Goal: Task Accomplishment & Management: Complete application form

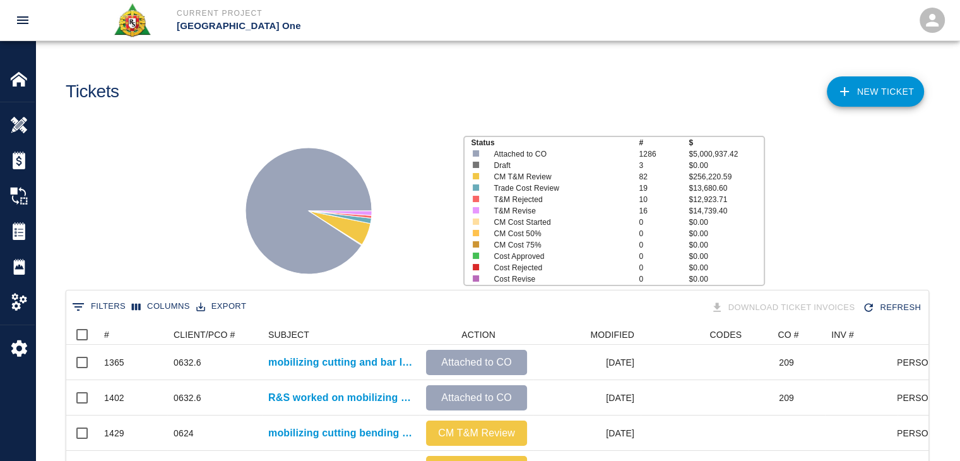
click at [867, 83] on link "NEW TICKET" at bounding box center [875, 91] width 97 height 30
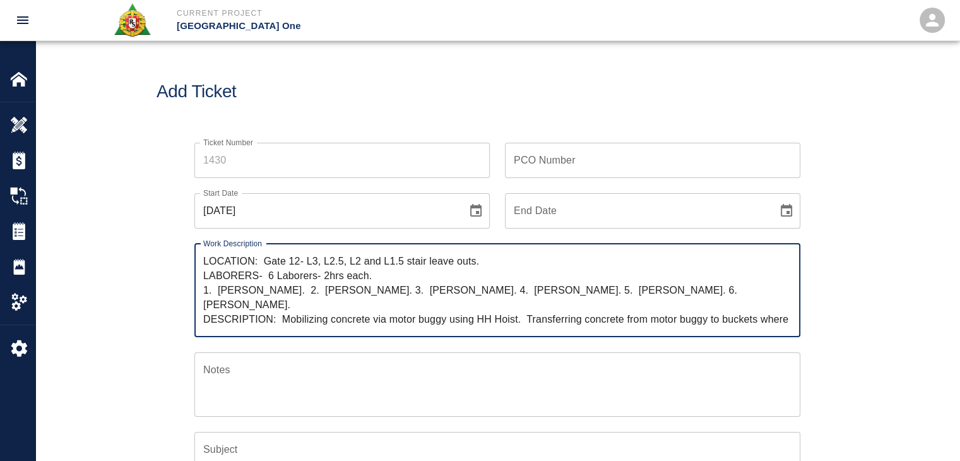
drag, startPoint x: 264, startPoint y: 256, endPoint x: 143, endPoint y: 248, distance: 121.4
click at [143, 248] on div "Ticket Number Ticket Number PCO Number PCO Number Start Date [DATE] Start Date …" at bounding box center [497, 410] width 924 height 564
click at [303, 263] on textarea "R&S worked on Gate 12- L3, L2.5, L2 and L1.5 stair leave outs. LABORERS- 6 Labo…" at bounding box center [497, 290] width 588 height 73
click at [327, 263] on textarea "R&S worked on Gate #12- L3, L2.5, L2 and L1.5 stair leave outs. LABORERS- 6 Lab…" at bounding box center [497, 290] width 588 height 73
click at [327, 263] on textarea "R&S worked on Gate #12 L3, L2.5, L2 and L1.5 stair leave outs. LABORERS- 6 Labo…" at bounding box center [497, 290] width 588 height 73
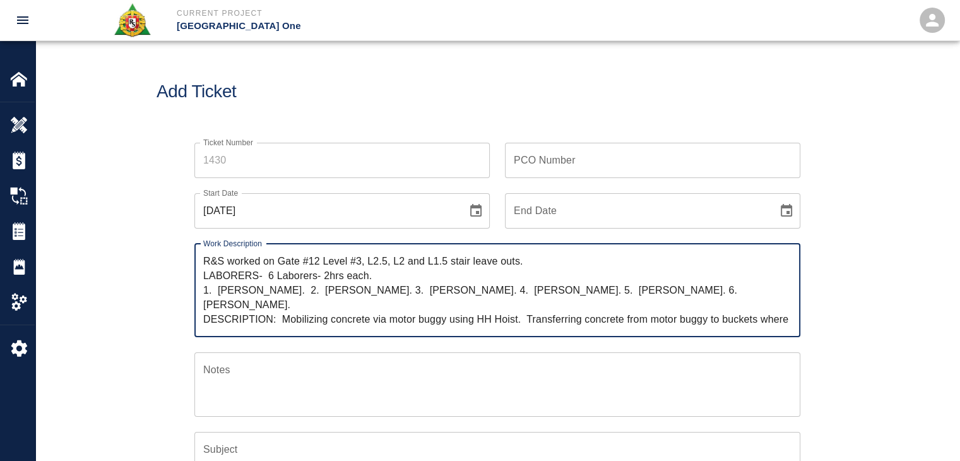
click at [374, 261] on textarea "R&S worked on Gate #12 Level #3, L2.5, L2 and L1.5 stair leave outs. LABORERS- …" at bounding box center [497, 290] width 588 height 73
click at [424, 261] on textarea "R&S worked on Gate #12 Level #3, Level #2.5, L2 and L1.5 stair leave outs. LABO…" at bounding box center [497, 290] width 588 height 73
click at [488, 266] on textarea "R&S worked on Gate #12 Level #3, Level #2.5, Level #2 and L1.5 stair leave outs…" at bounding box center [497, 290] width 588 height 73
click at [596, 267] on textarea "R&S worked on Gate #12 Level #3, Level #2.5, Level #2 and Level #1.5 stair leav…" at bounding box center [497, 290] width 588 height 73
click at [607, 266] on textarea "R&S worked on Gate #12 Level #3, Level #2.5, Level #2 and Level #1.5 stair leav…" at bounding box center [497, 290] width 588 height 73
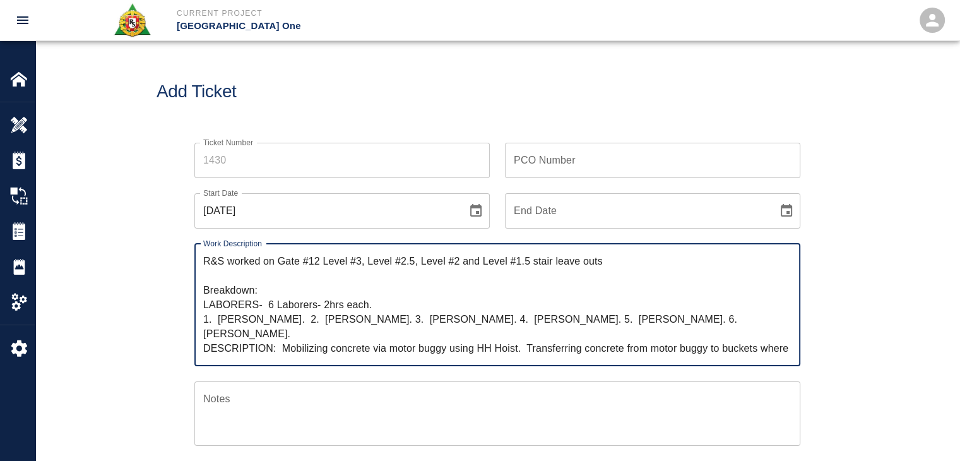
click at [268, 302] on textarea "R&S worked on Gate #12 Level #3, Level #2.5, Level #2 and Level #1.5 stair leav…" at bounding box center [497, 305] width 588 height 102
click at [259, 304] on textarea "R&S worked on Gate #12 Level #3, Level #2.5, Level #2 and Level #1.5 stair leav…" at bounding box center [497, 305] width 588 height 102
click at [308, 302] on textarea "R&S worked on Gate #12 Level #3, Level #2.5, Level #2 and Level #1.5 stair leav…" at bounding box center [497, 305] width 588 height 102
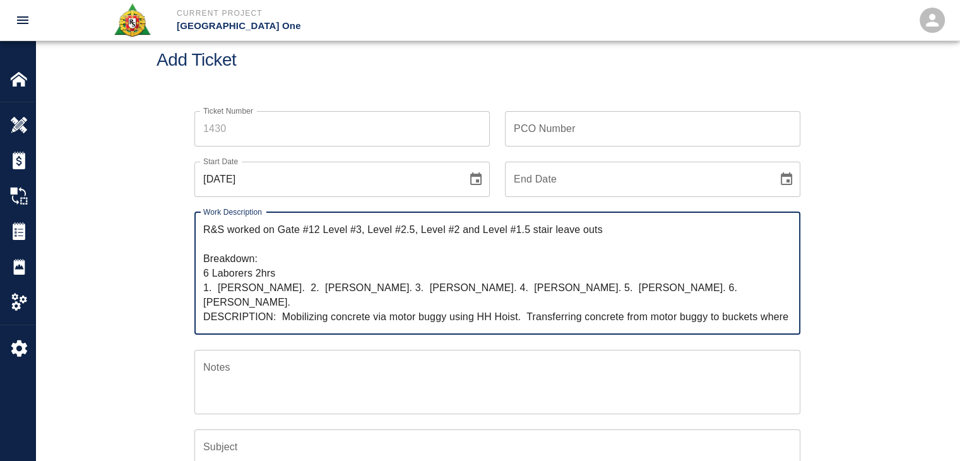
scroll to position [32, 0]
drag, startPoint x: 505, startPoint y: 304, endPoint x: 283, endPoint y: 304, distance: 222.2
click at [283, 304] on textarea "R&S worked on Gate #12 Level #3, Level #2.5, Level #2 and Level #1.5 stair leav…" at bounding box center [497, 273] width 588 height 102
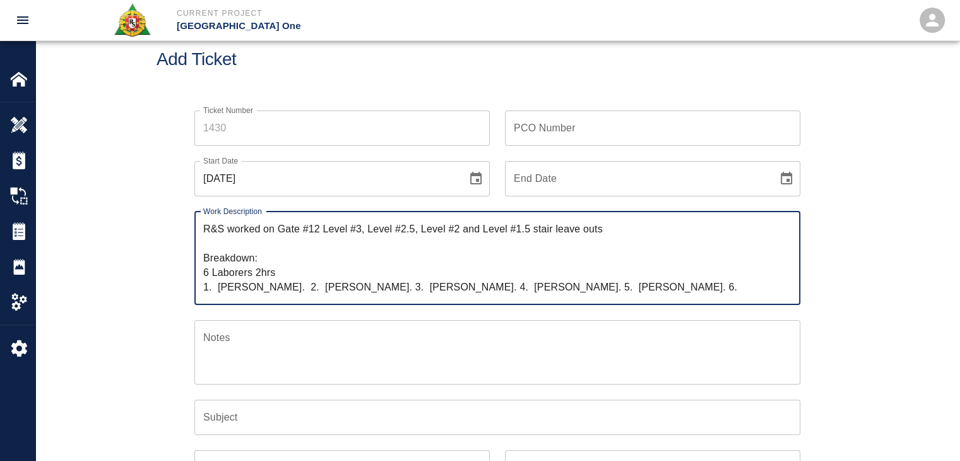
click at [603, 229] on textarea "R&S worked on Gate #12 Level #3, Level #2.5, Level #2 and Level #1.5 stair leav…" at bounding box center [497, 258] width 588 height 73
click at [278, 232] on textarea "R&S worked on Gate #12 Level #3, Level #2.5, Level #2 and Level #1.5 stair leav…" at bounding box center [497, 258] width 588 height 73
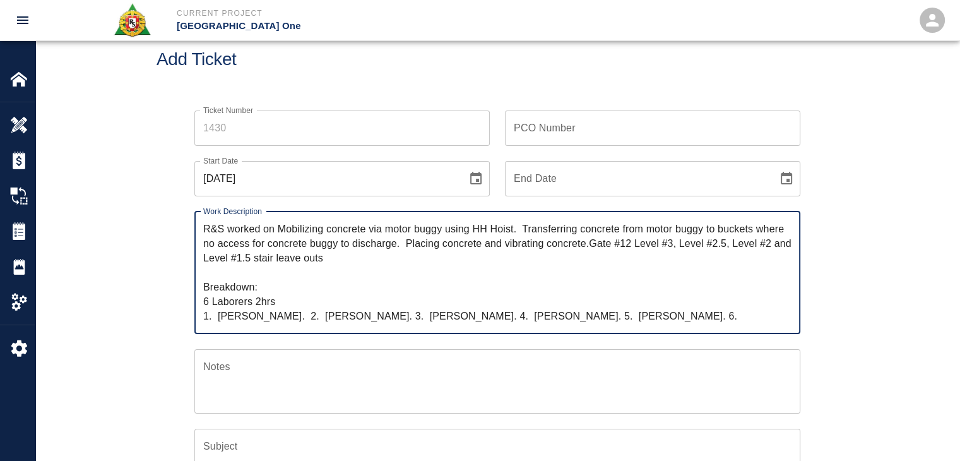
click at [285, 233] on textarea "R&S worked on Mobilizing concrete via motor buggy using HH Hoist. Transferring …" at bounding box center [497, 273] width 588 height 102
click at [496, 224] on textarea "R&S worked on mobilizing concrete via motor buggy using HH Hoist. Transferring …" at bounding box center [497, 273] width 588 height 102
click at [519, 231] on textarea "R&S worked on mobilizing concrete via motor buggy using HH Hoist. Transferring …" at bounding box center [497, 273] width 588 height 102
click at [523, 232] on textarea "R&S worked on mobilizing concrete via motor buggy using HH Hoist. Transferring …" at bounding box center [497, 273] width 588 height 102
click at [658, 231] on textarea "R&S worked on mobilizing concrete via motor buggy using HH Hoist and transferri…" at bounding box center [497, 273] width 588 height 102
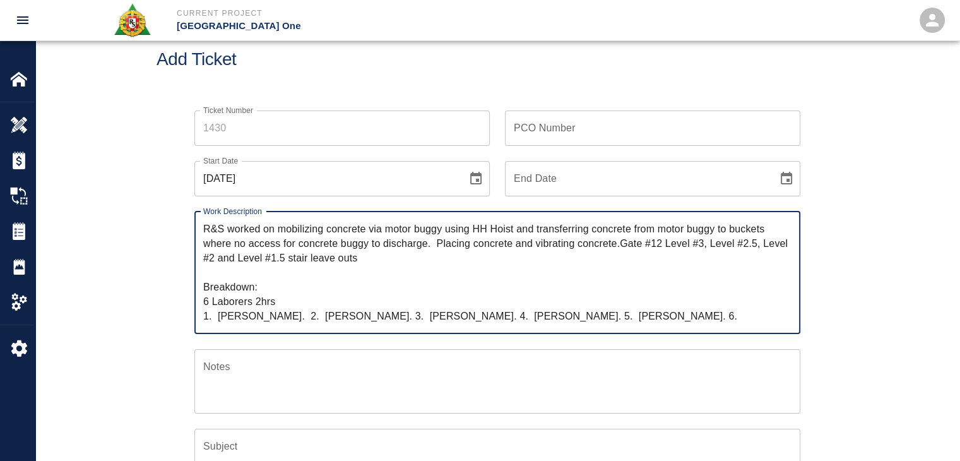
click at [740, 232] on textarea "R&S worked on mobilizing concrete via motor buggy using HH Hoist and transferri…" at bounding box center [497, 273] width 588 height 102
click at [237, 242] on textarea "R&S worked on mobilizing concrete via motor buggy using HH Hoist and transferri…" at bounding box center [497, 273] width 588 height 102
click at [313, 249] on textarea "R&S worked on mobilizing concrete via motor buggy using HH Hoist and transferri…" at bounding box center [497, 273] width 588 height 102
click at [364, 242] on textarea "R&S worked on mobilizing concrete via motor buggy using HH Hoist and transferri…" at bounding box center [497, 273] width 588 height 102
click at [406, 249] on textarea "R&S worked on mobilizing concrete via motor buggy using HH Hoist and transferri…" at bounding box center [497, 273] width 588 height 102
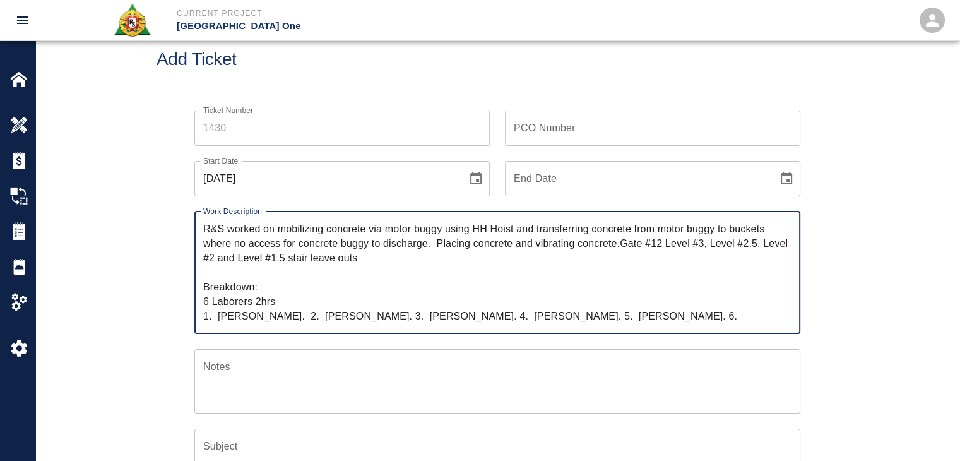
click at [452, 247] on textarea "R&S worked on mobilizing concrete via motor buggy using HH Hoist and transferri…" at bounding box center [497, 273] width 588 height 102
click at [437, 244] on textarea "R&S worked on mobilizing concrete via motor buggy using HH Hoist and transferri…" at bounding box center [497, 273] width 588 height 102
click at [573, 252] on textarea "R&S worked on mobilizing concrete via motor buggy using HH Hoist and transferri…" at bounding box center [497, 273] width 588 height 102
click at [620, 246] on textarea "R&S worked on mobilizing concrete via motor buggy using HH Hoist and transferri…" at bounding box center [497, 273] width 588 height 102
click at [636, 246] on textarea "R&S worked on mobilizing concrete via motor buggy using HH Hoist and transferri…" at bounding box center [497, 273] width 588 height 102
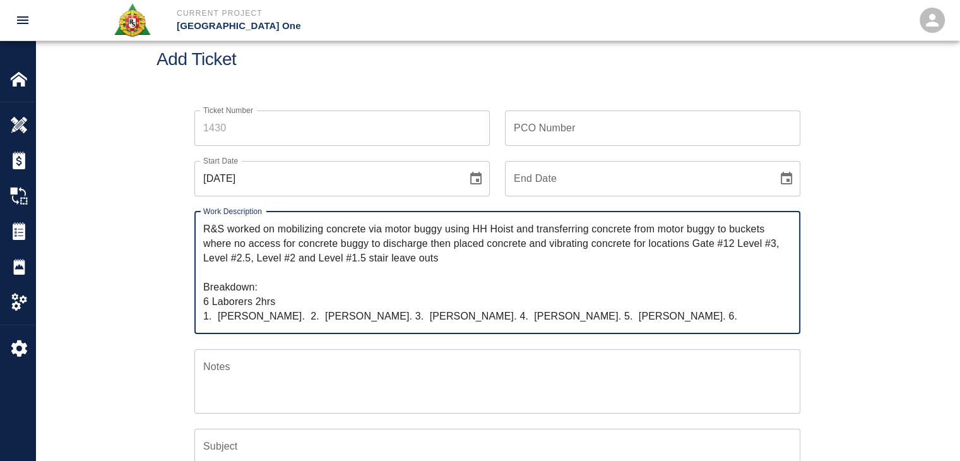
click at [460, 259] on textarea "R&S worked on mobilizing concrete via motor buggy using HH Hoist and transferri…" at bounding box center [497, 273] width 588 height 102
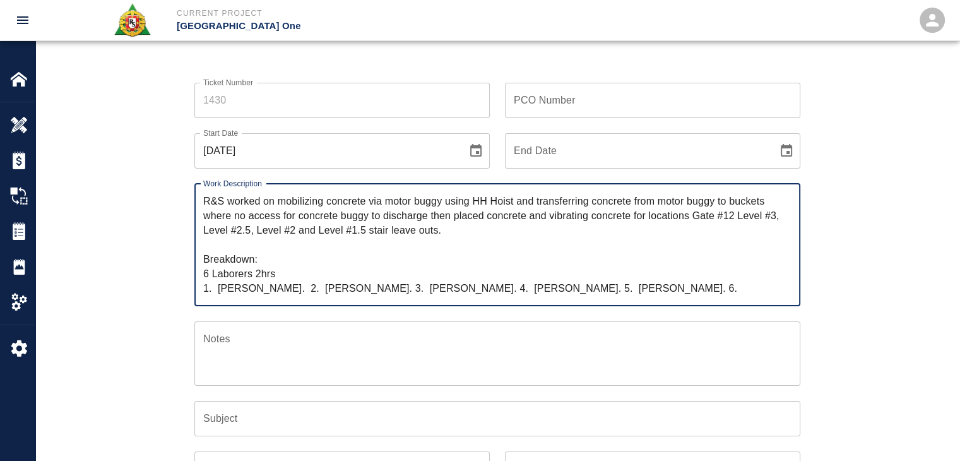
click at [287, 268] on textarea "R&S worked on mobilizing concrete via motor buggy using HH Hoist and transferri…" at bounding box center [497, 245] width 588 height 102
click at [218, 288] on textarea "R&S worked on mobilizing concrete via motor buggy using HH Hoist and transferri…" at bounding box center [497, 245] width 588 height 102
click at [286, 291] on textarea "R&S worked on mobilizing concrete via motor buggy using HH Hoist and transferri…" at bounding box center [497, 245] width 588 height 102
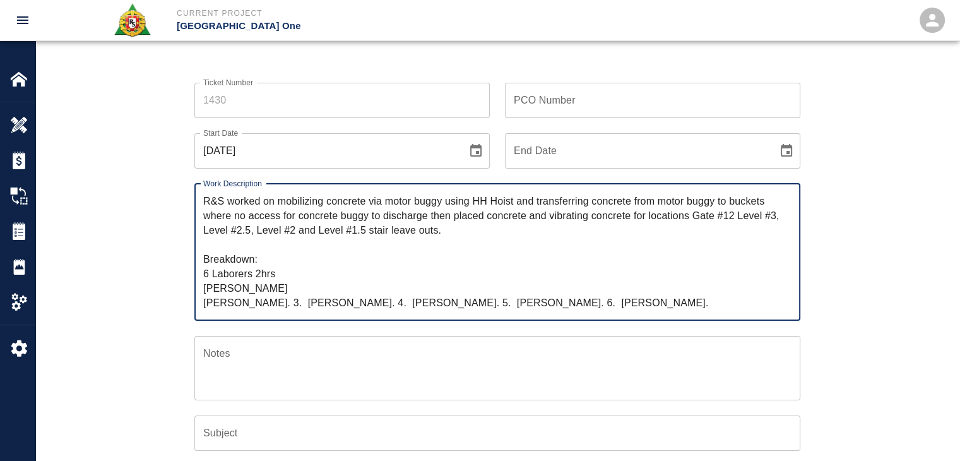
click at [301, 304] on textarea "R&S worked on mobilizing concrete via motor buggy using HH Hoist and transferri…" at bounding box center [497, 252] width 588 height 116
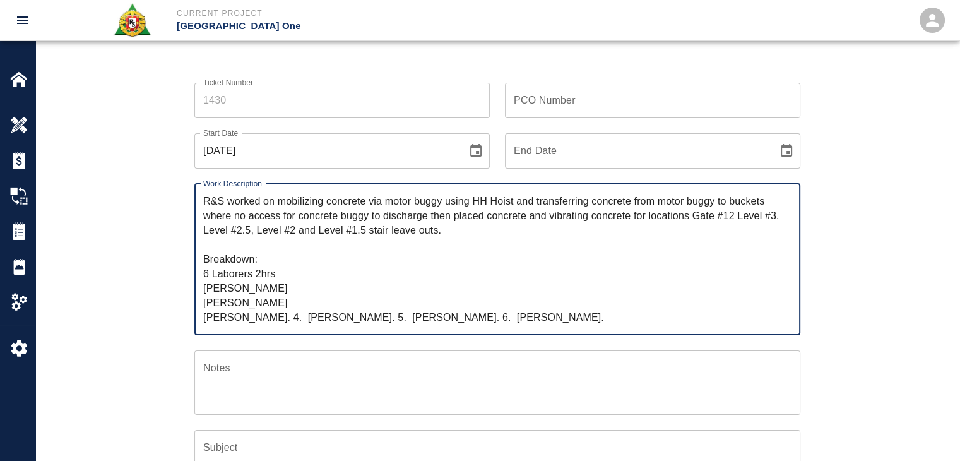
click at [285, 319] on textarea "R&S worked on mobilizing concrete via motor buggy using HH Hoist and transferri…" at bounding box center [497, 259] width 588 height 131
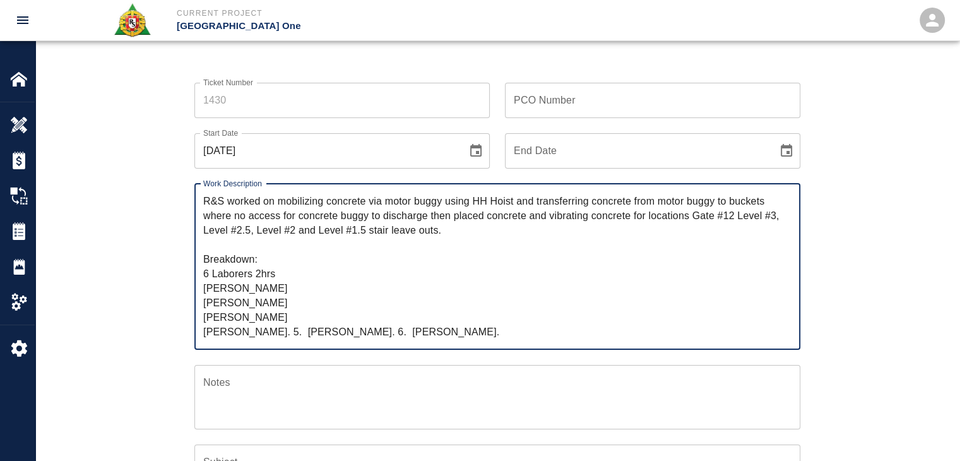
click at [293, 335] on textarea "R&S worked on mobilizing concrete via motor buggy using HH Hoist and transferri…" at bounding box center [497, 266] width 588 height 145
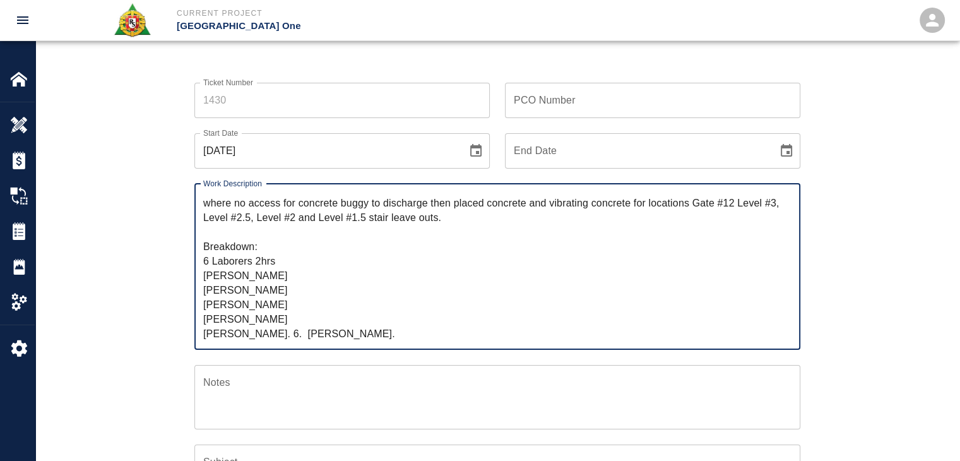
click at [314, 331] on textarea "R&S worked on mobilizing concrete via motor buggy using HH Hoist and transferri…" at bounding box center [497, 266] width 588 height 145
click at [311, 333] on textarea "R&S worked on mobilizing concrete via motor buggy using HH Hoist and transferri…" at bounding box center [497, 266] width 588 height 145
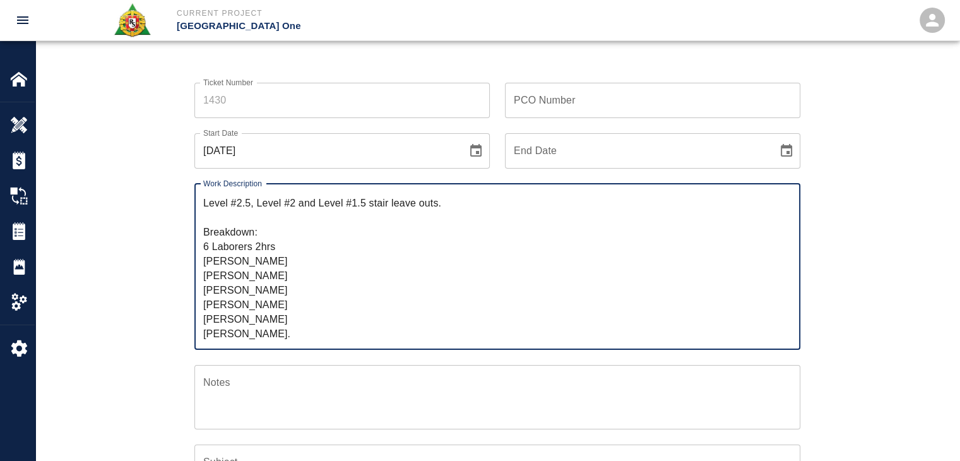
click at [300, 336] on textarea "R&S worked on mobilizing concrete via motor buggy using HH Hoist and transferri…" at bounding box center [497, 266] width 588 height 145
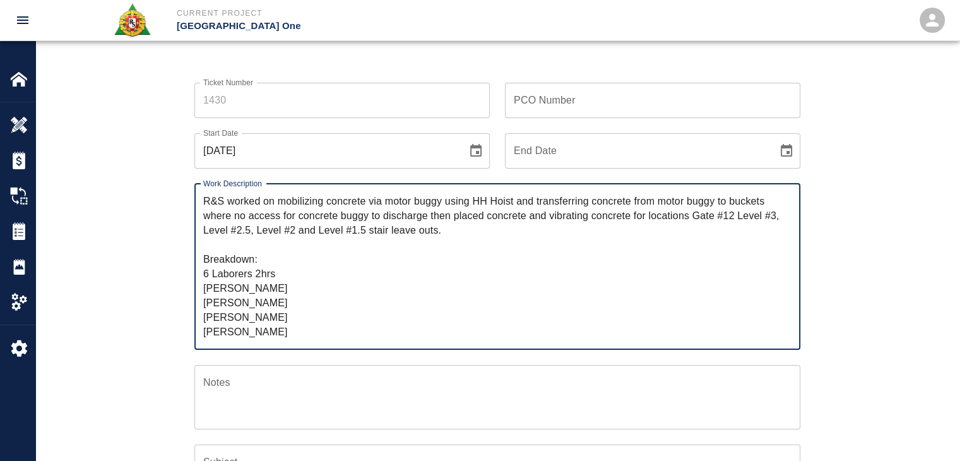
type textarea "R&S worked on mobilizing concrete via motor buggy using HH Hoist and transferri…"
click at [526, 104] on input "PCO Number" at bounding box center [652, 100] width 295 height 35
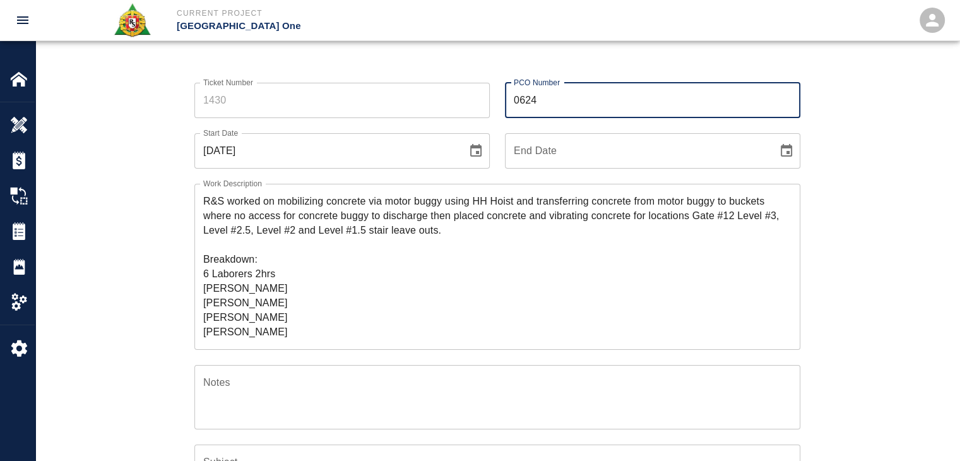
type input "0624"
click at [404, 102] on input "Ticket Number" at bounding box center [341, 100] width 295 height 35
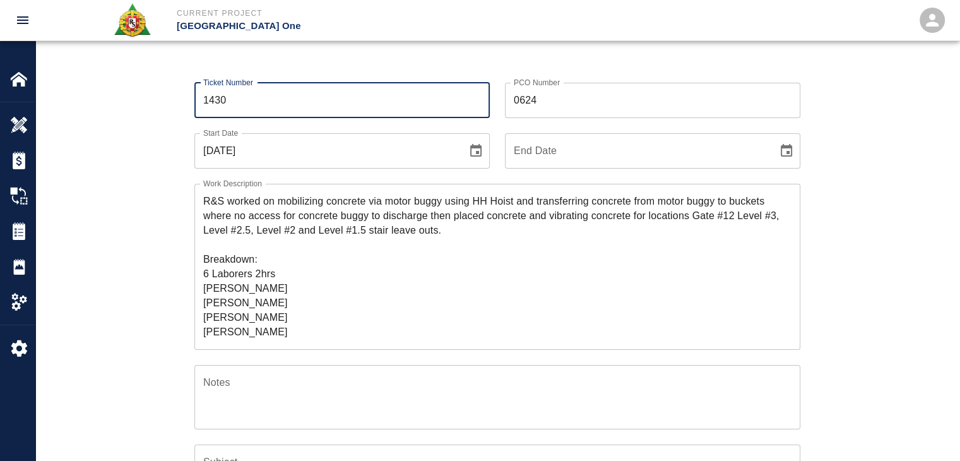
type input "1430"
click at [346, 75] on div "Ticket Number 1430 Ticket Number" at bounding box center [334, 93] width 311 height 50
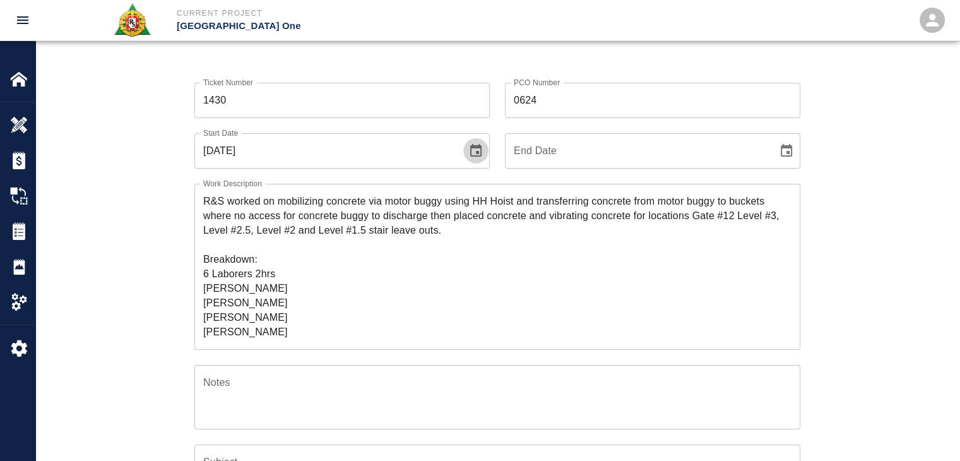
click at [472, 155] on icon "Choose date, selected date is Oct 9, 2025" at bounding box center [475, 150] width 11 height 13
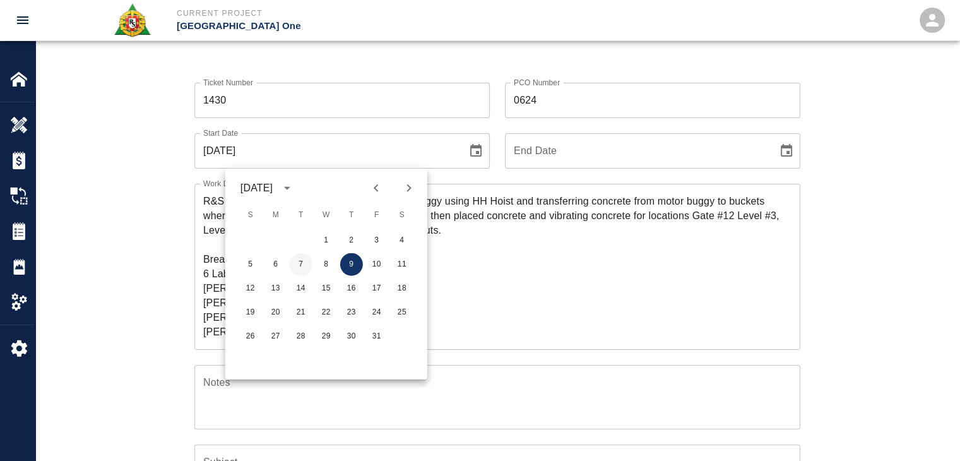
click at [302, 264] on button "7" at bounding box center [301, 264] width 23 height 23
type input "[DATE]"
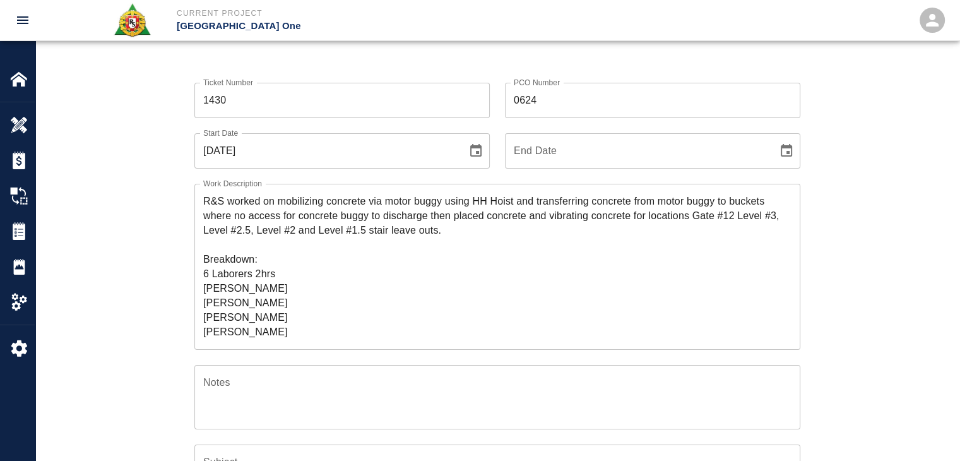
click at [131, 223] on div "Ticket Number 1430 Ticket Number PCO Number 0624 PCO Number Start Date [DATE] S…" at bounding box center [497, 386] width 924 height 637
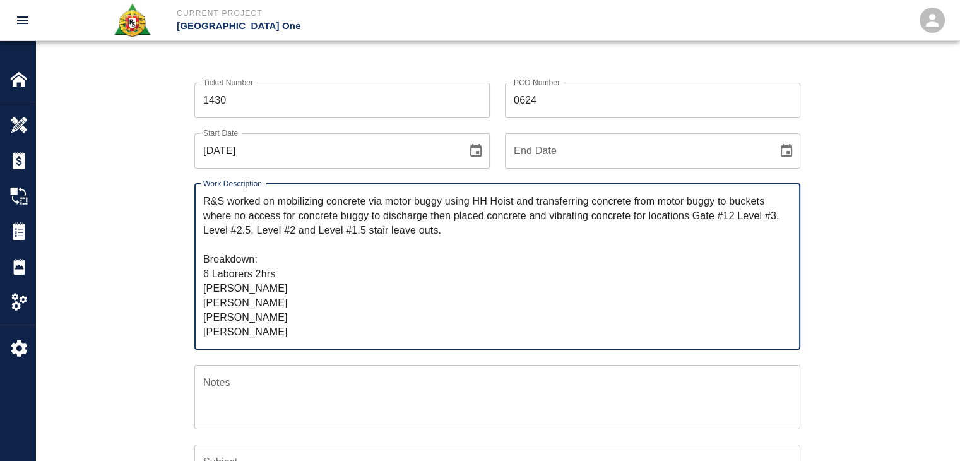
drag, startPoint x: 457, startPoint y: 228, endPoint x: 278, endPoint y: 203, distance: 180.4
click at [278, 203] on textarea "R&S worked on mobilizing concrete via motor buggy using HH Hoist and transferri…" at bounding box center [497, 266] width 588 height 145
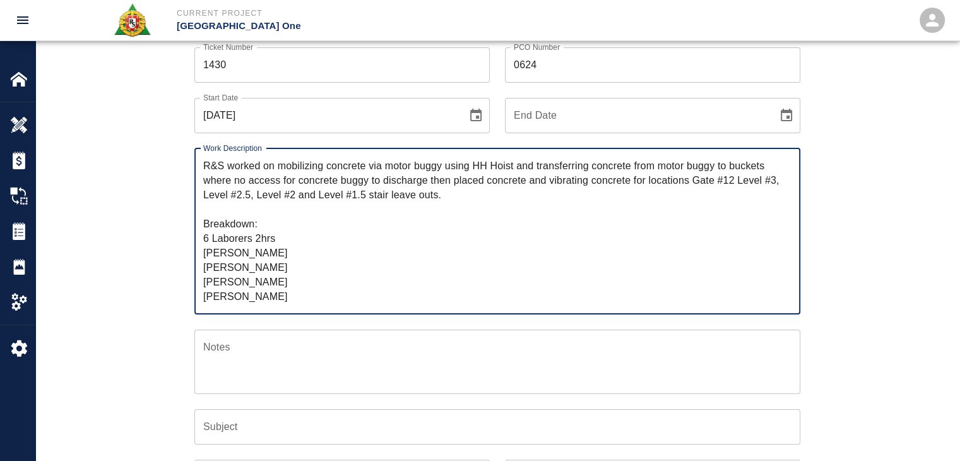
scroll to position [96, 0]
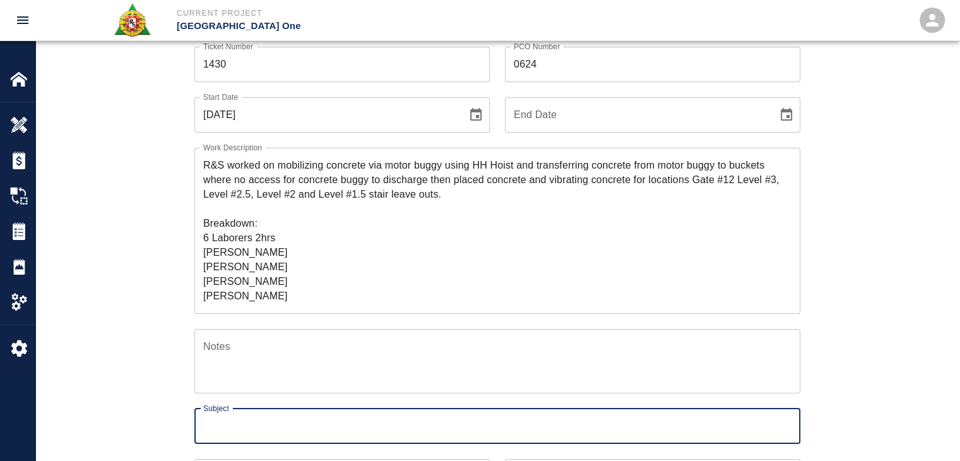
click at [244, 429] on input "Subject" at bounding box center [497, 425] width 606 height 35
paste input "mobilizing concrete via motor buggy using HH Hoist and transferring concrete fr…"
type input "mobilizing concrete via motor buggy using HH Hoist and transferring concrete fr…"
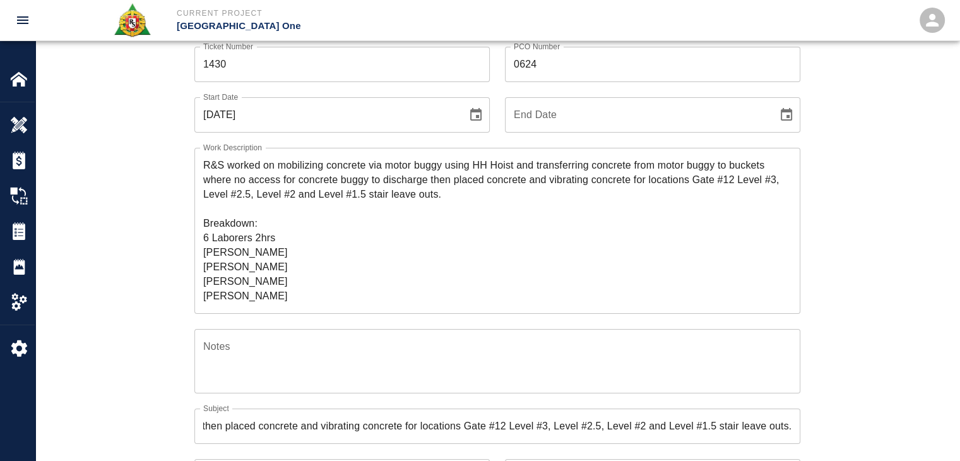
click at [167, 420] on div "Ticket Number 1430 Ticket Number PCO Number 0624 PCO Number Start Date [DATE] S…" at bounding box center [498, 335] width 682 height 607
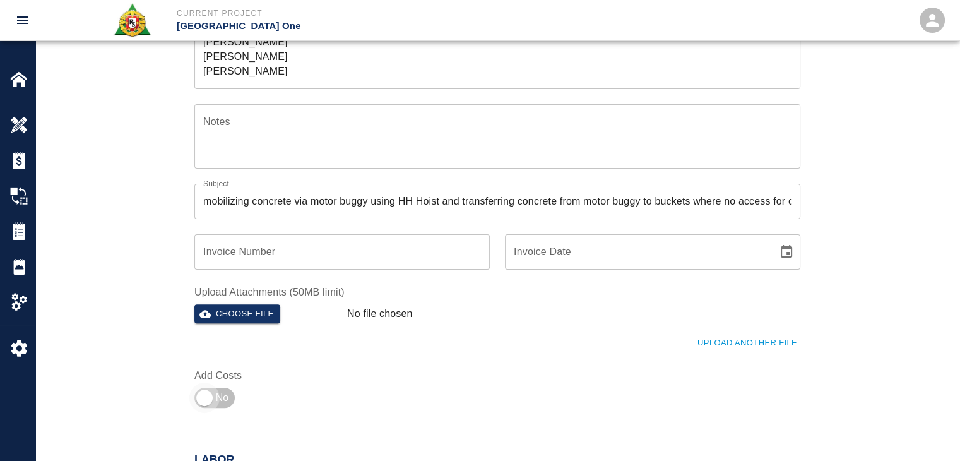
click at [225, 396] on input "checkbox" at bounding box center [204, 398] width 91 height 30
checkbox input "true"
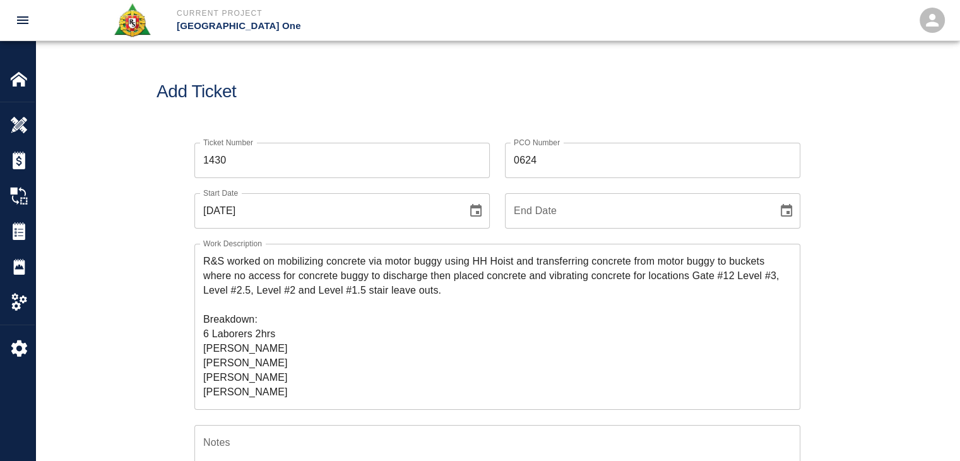
scroll to position [28, 0]
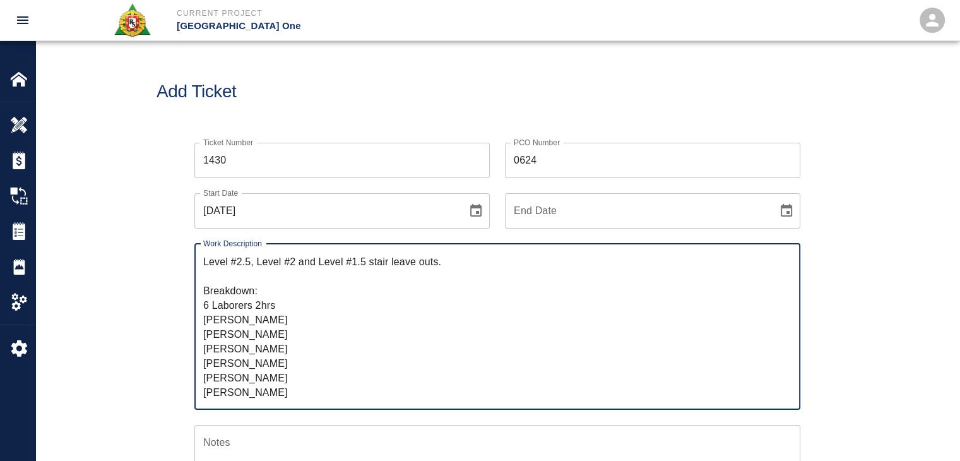
click at [283, 307] on textarea "R&S worked on mobilizing concrete via motor buggy using HH Hoist and transferri…" at bounding box center [497, 326] width 588 height 145
click at [287, 291] on textarea "R&S worked on mobilizing concrete via motor buggy using HH Hoist and transferri…" at bounding box center [497, 326] width 588 height 145
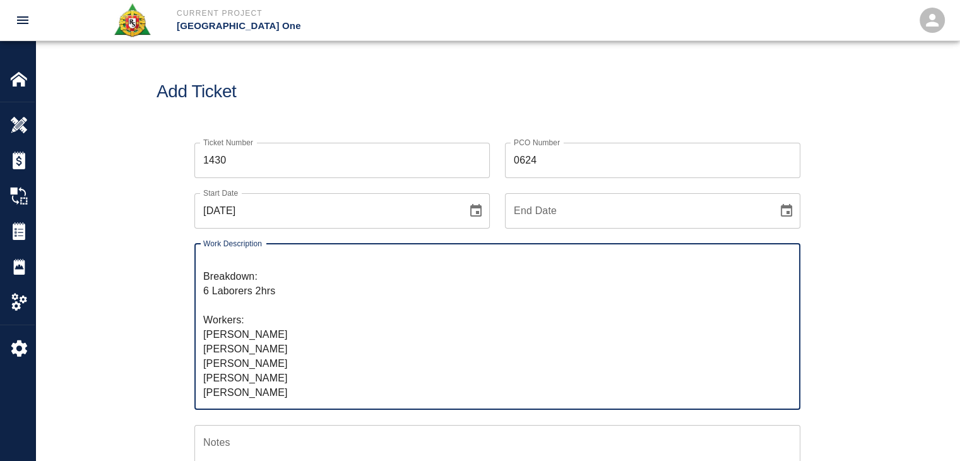
paste textarea "3 masons 6hrs each [PERSON_NAME] [PERSON_NAME] [PERSON_NAME]"
drag, startPoint x: 286, startPoint y: 349, endPoint x: 194, endPoint y: 323, distance: 95.7
click at [194, 323] on div "R&S worked on mobilizing concrete via motor buggy using HH Hoist and transferri…" at bounding box center [497, 327] width 606 height 166
click at [279, 391] on textarea "R&S worked on mobilizing concrete via motor buggy using HH Hoist and transferri…" at bounding box center [497, 326] width 588 height 145
paste textarea "[PERSON_NAME] [PERSON_NAME] [PERSON_NAME]"
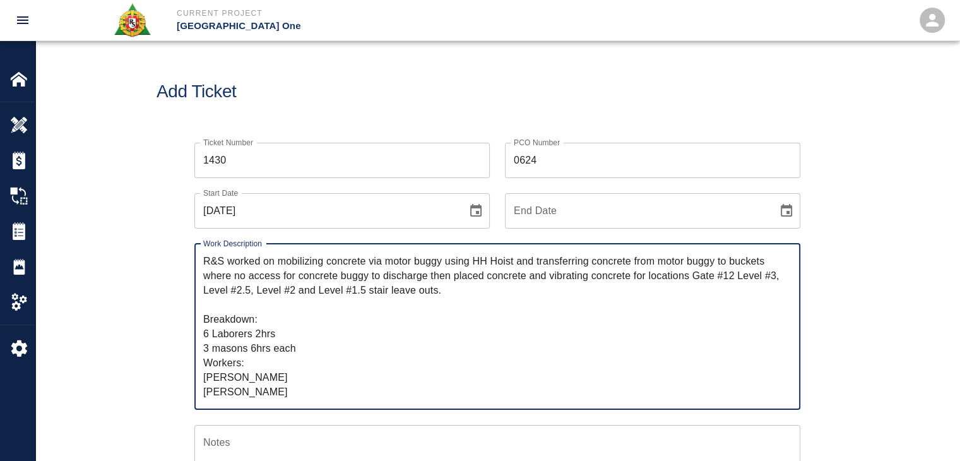
scroll to position [9, 0]
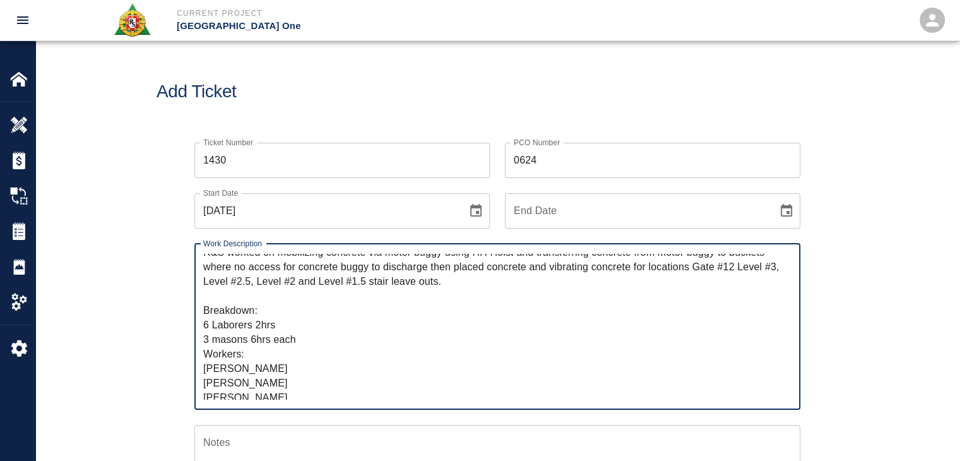
click at [303, 338] on textarea "R&S worked on mobilizing concrete via motor buggy using HH Hoist and transferri…" at bounding box center [497, 326] width 588 height 145
click at [207, 343] on textarea "R&S worked on mobilizing concrete via motor buggy using HH Hoist and transferri…" at bounding box center [497, 326] width 588 height 145
click at [283, 345] on textarea "R&S worked on mobilizing concrete via motor buggy using HH Hoist and transferri…" at bounding box center [497, 326] width 588 height 145
click at [98, 337] on div "Ticket Number 1430 Ticket Number PCO Number 0624 PCO Number Start Date [DATE] S…" at bounding box center [497, 446] width 924 height 637
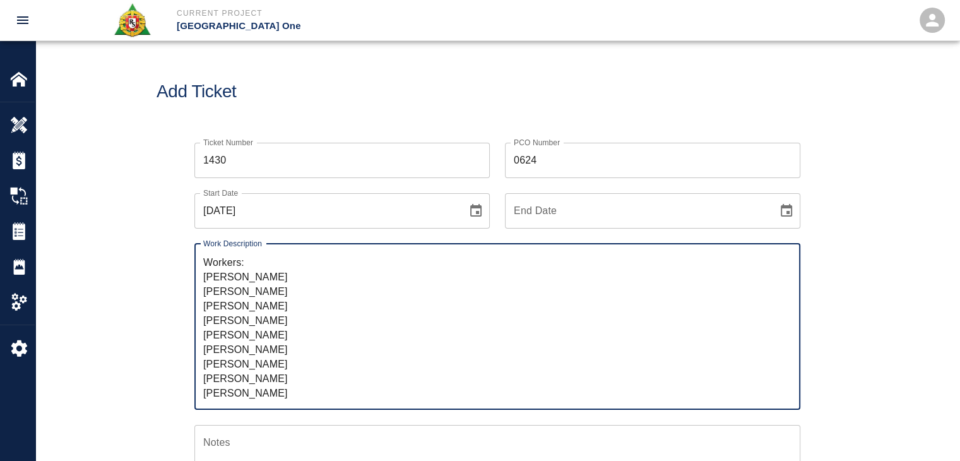
scroll to position [0, 0]
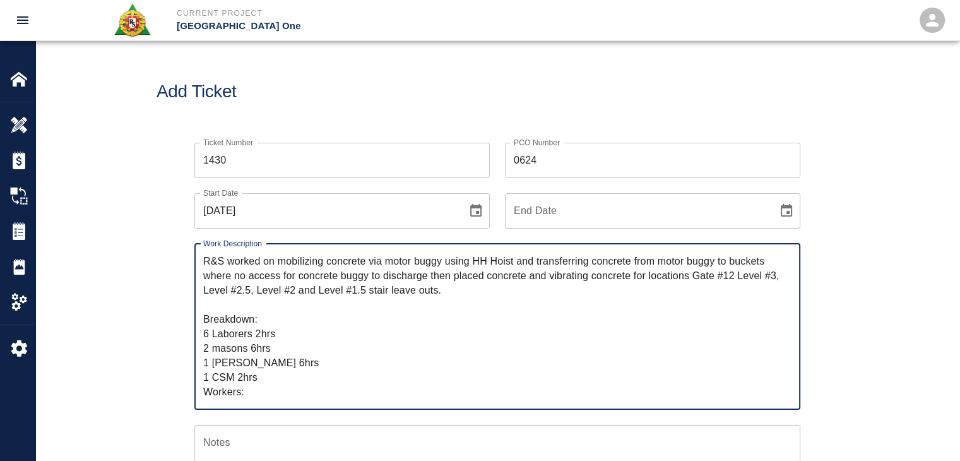
drag, startPoint x: 281, startPoint y: 393, endPoint x: 158, endPoint y: 215, distance: 216.1
click at [158, 215] on div "Ticket Number 1430 Ticket Number PCO Number 0624 PCO Number Start Date [DATE] S…" at bounding box center [498, 431] width 682 height 607
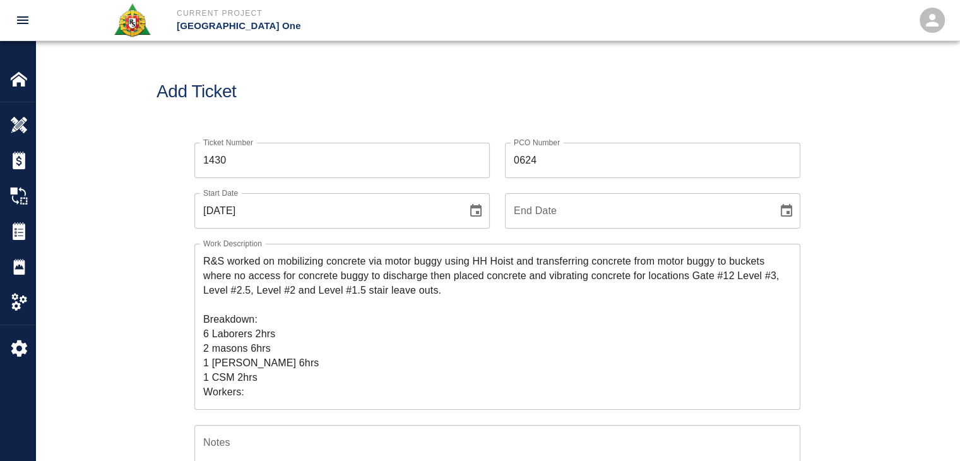
click at [101, 273] on div "Ticket Number 1430 Ticket Number PCO Number 0624 PCO Number Start Date [DATE] S…" at bounding box center [497, 446] width 924 height 637
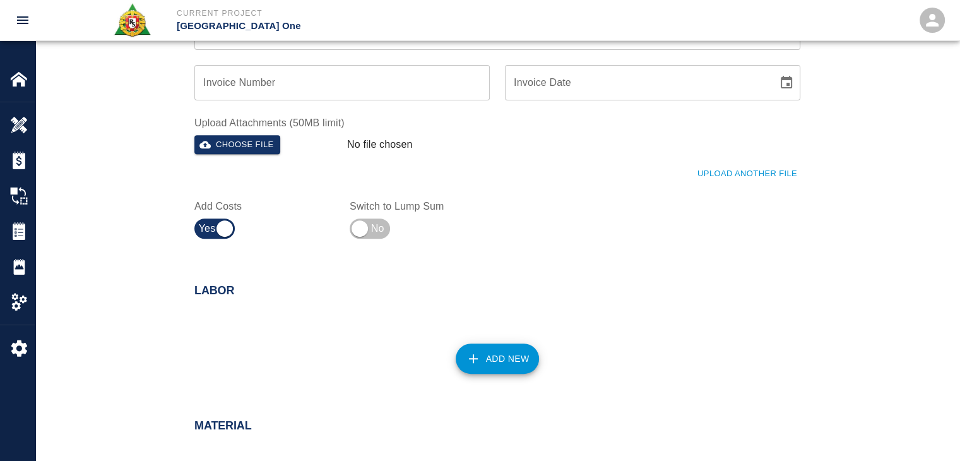
click at [487, 372] on button "Add New" at bounding box center [498, 358] width 84 height 30
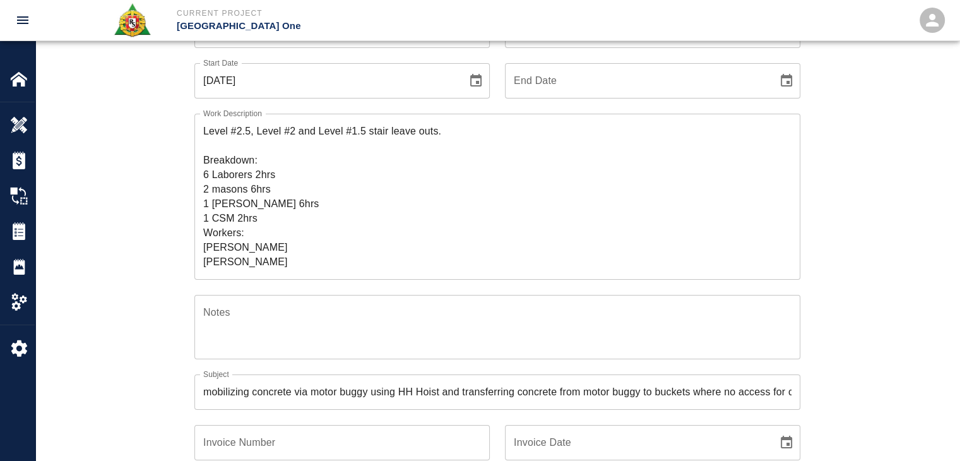
scroll to position [0, 0]
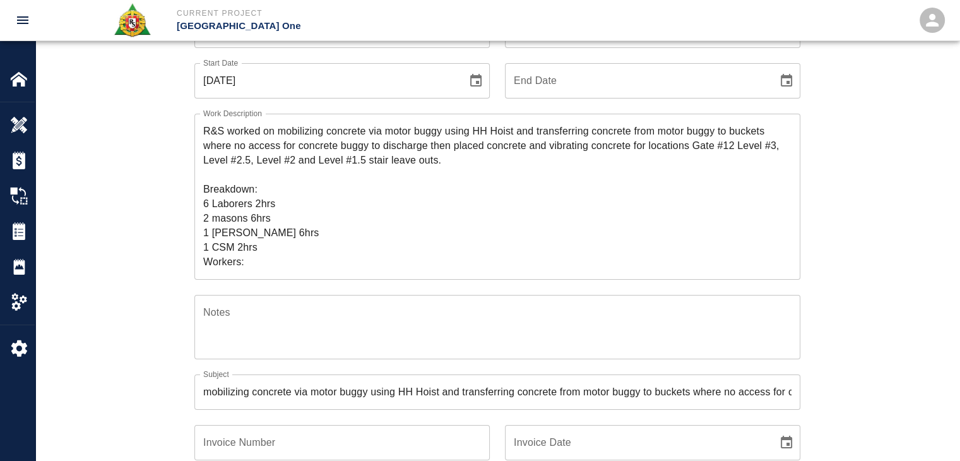
click at [257, 201] on textarea "R&S worked on mobilizing concrete via motor buggy using HH Hoist and transferri…" at bounding box center [497, 196] width 588 height 145
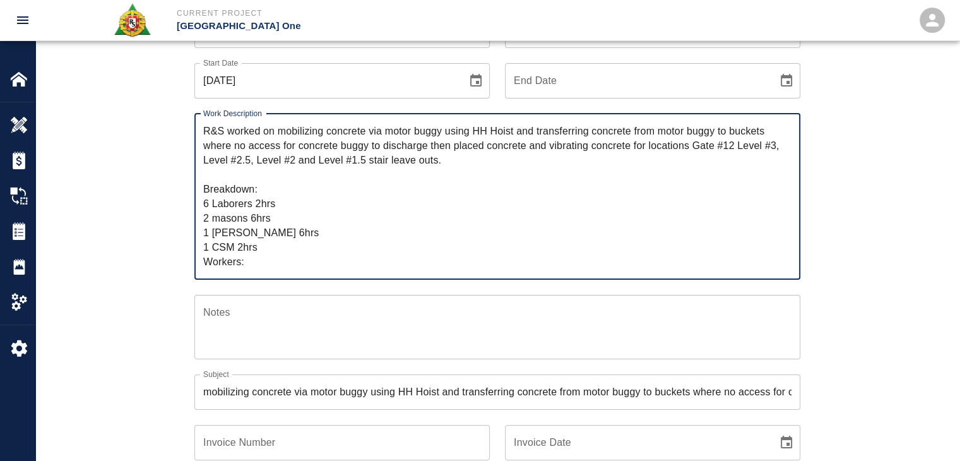
click at [257, 201] on textarea "R&S worked on mobilizing concrete via motor buggy using HH Hoist and transferri…" at bounding box center [497, 196] width 588 height 145
click at [259, 202] on textarea "R&S worked on mobilizing concrete via motor buggy using HH Hoist and transferri…" at bounding box center [497, 196] width 588 height 145
type textarea "R&S worked on mobilizing concrete via motor buggy using HH Hoist and transferri…"
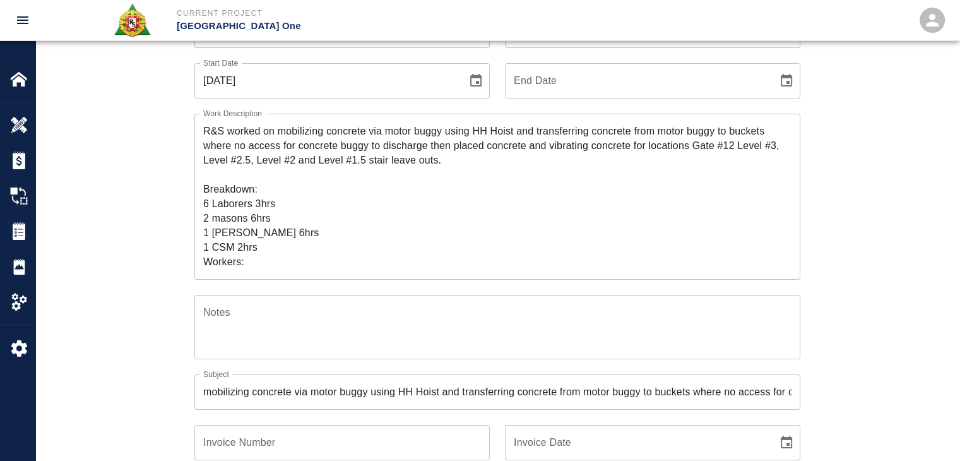
click at [162, 239] on div "Ticket Number 1430 Ticket Number PCO Number 0624 PCO Number Start Date [DATE] S…" at bounding box center [498, 300] width 682 height 607
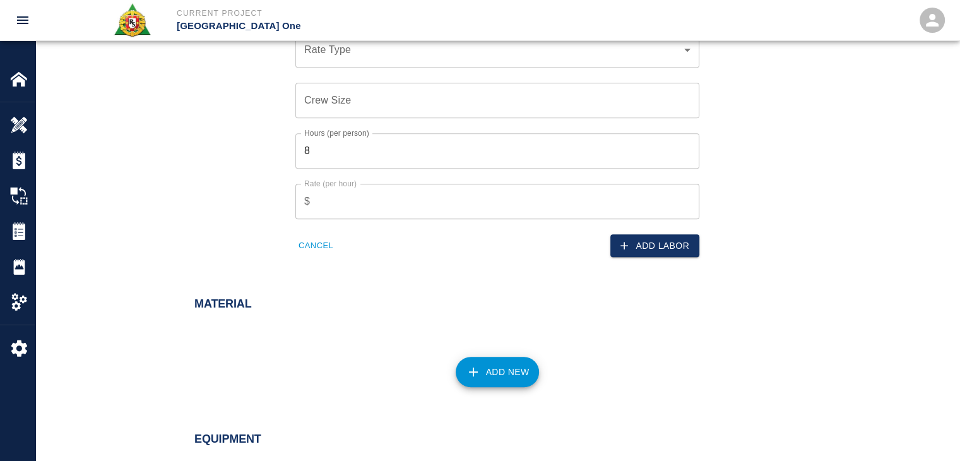
scroll to position [655, 0]
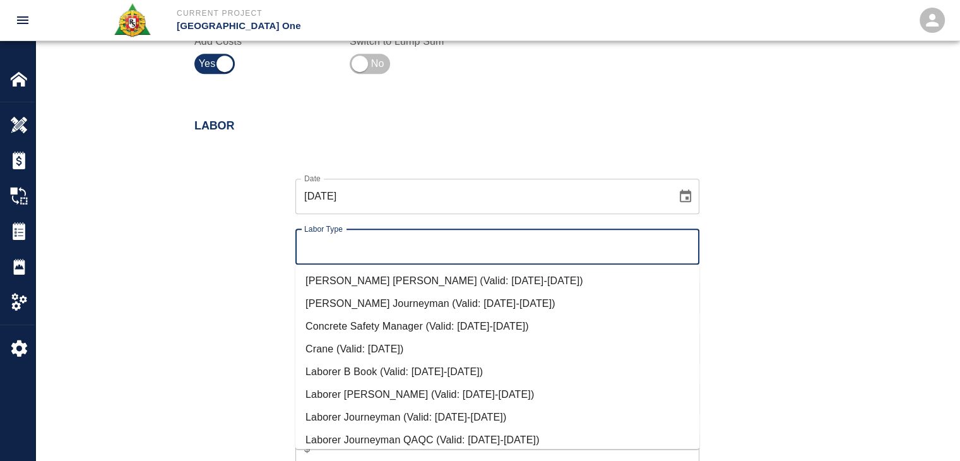
click at [348, 243] on input "Labor Type" at bounding box center [497, 247] width 393 height 24
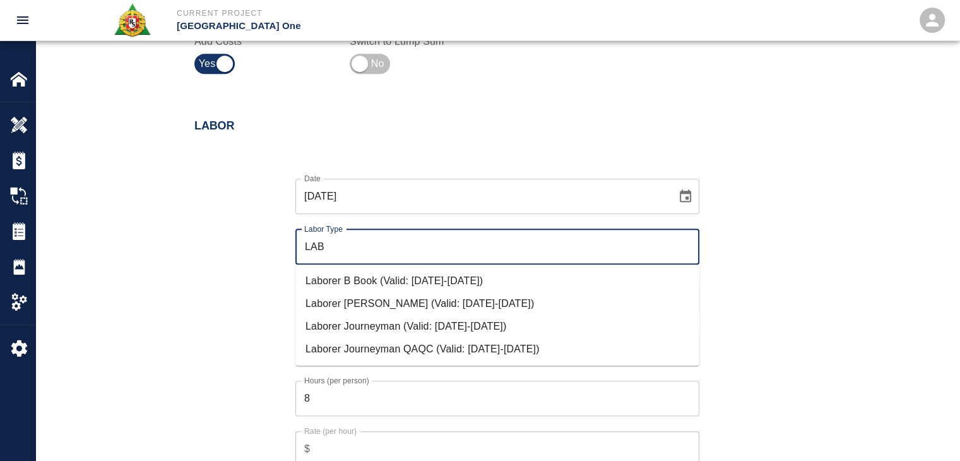
click at [343, 329] on li "Laborer Journeyman (Valid: [DATE]-[DATE])" at bounding box center [497, 326] width 404 height 23
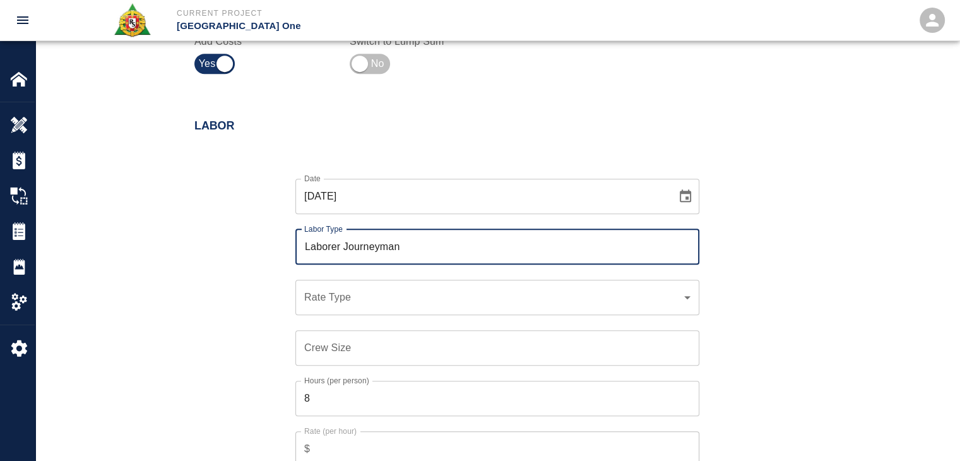
type input "Laborer Journeyman"
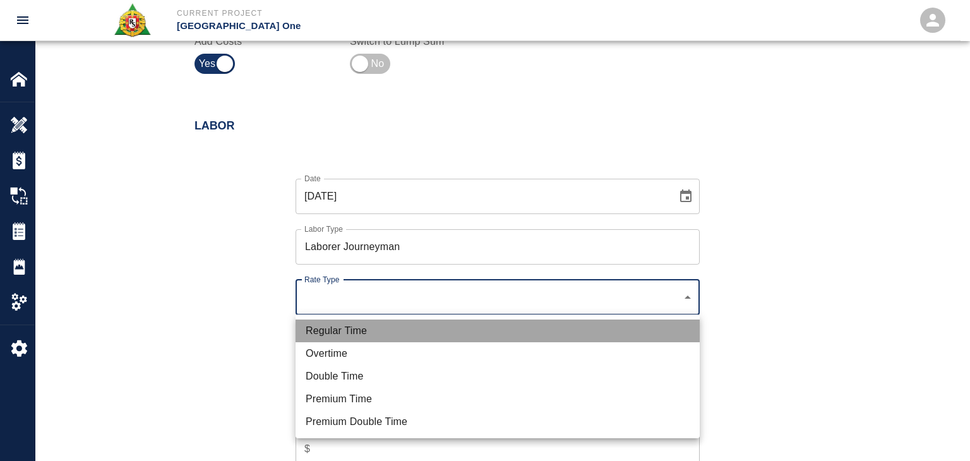
click at [369, 324] on li "Regular Time" at bounding box center [497, 330] width 404 height 23
type input "rate_rt"
type input "97.06"
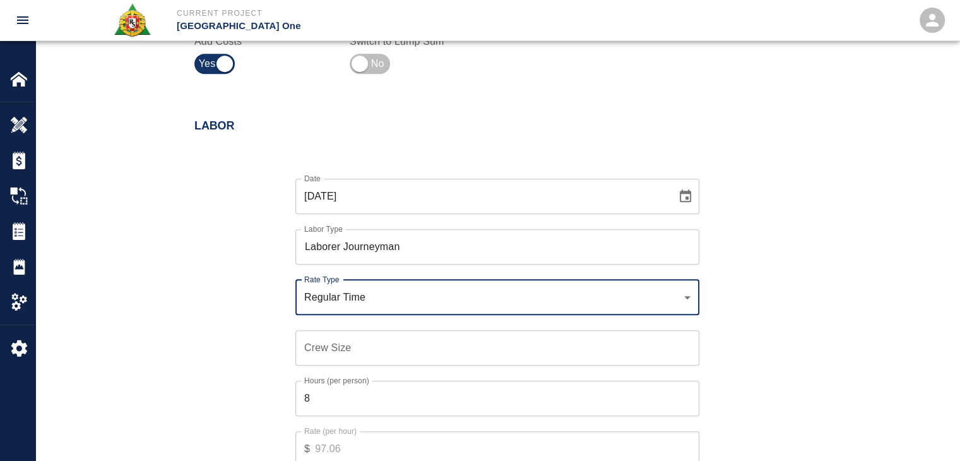
scroll to position [745, 0]
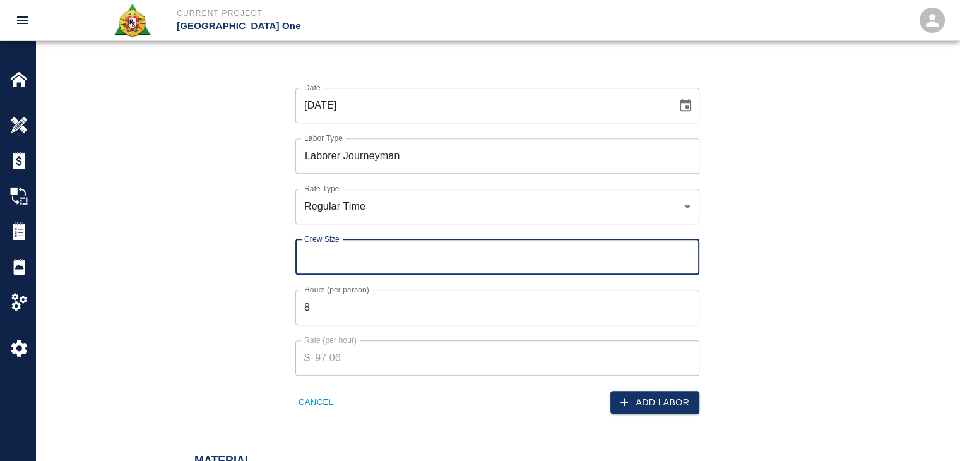
click at [362, 260] on input "Crew Size" at bounding box center [497, 256] width 404 height 35
type input "6"
click at [315, 315] on input "8" at bounding box center [497, 307] width 404 height 35
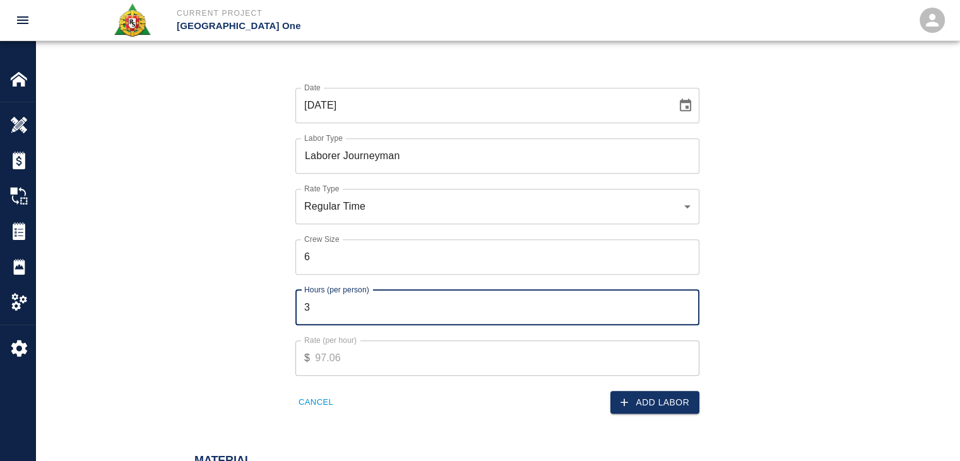
type input "3"
click at [634, 386] on div "Add Labor" at bounding box center [595, 395] width 210 height 39
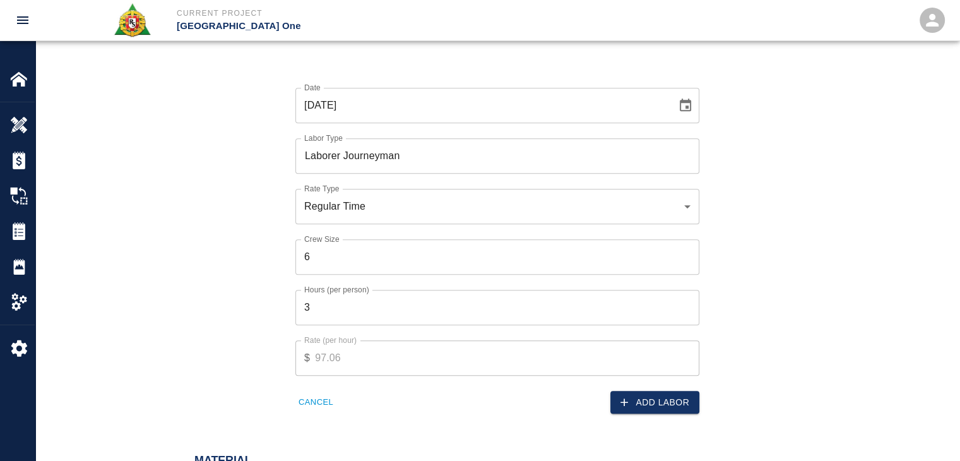
click at [636, 388] on div "Add Labor" at bounding box center [595, 395] width 210 height 39
click at [640, 388] on div "Add Labor" at bounding box center [595, 395] width 210 height 39
click at [642, 391] on button "Add Labor" at bounding box center [654, 402] width 89 height 23
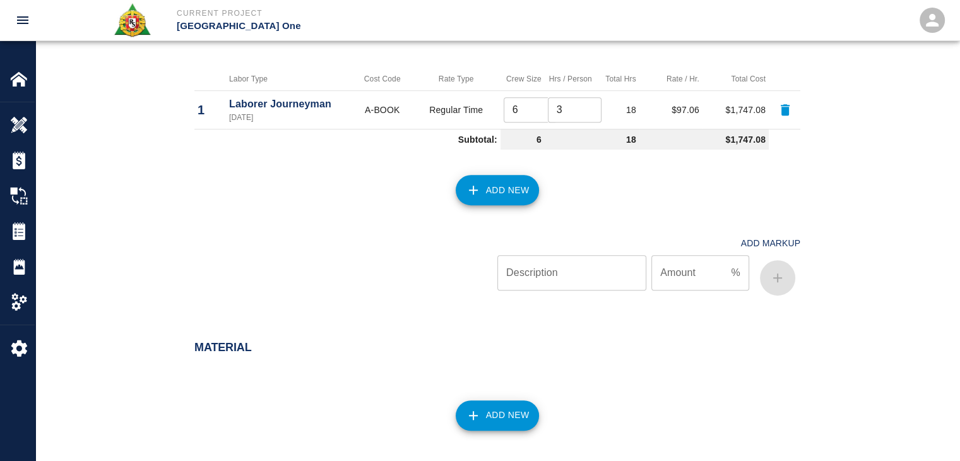
click at [477, 191] on icon "button" at bounding box center [473, 189] width 15 height 15
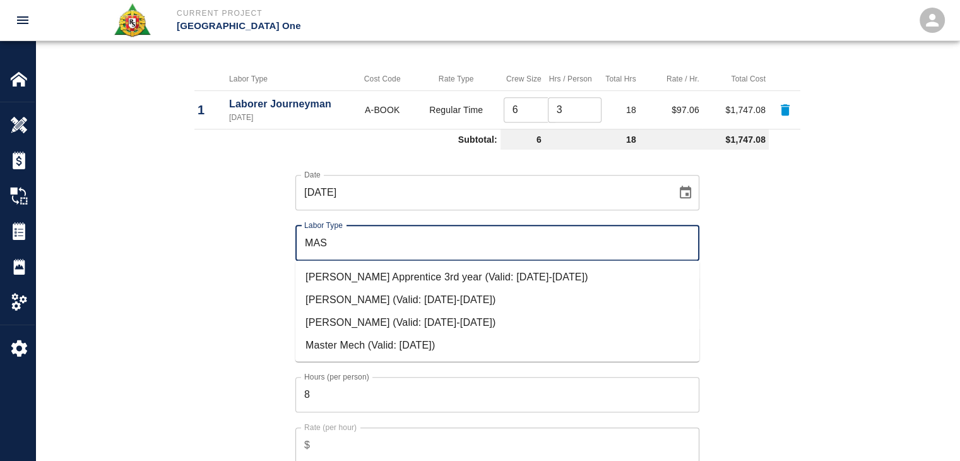
click at [374, 321] on li "[PERSON_NAME] (Valid: [DATE]-[DATE])" at bounding box center [497, 322] width 404 height 23
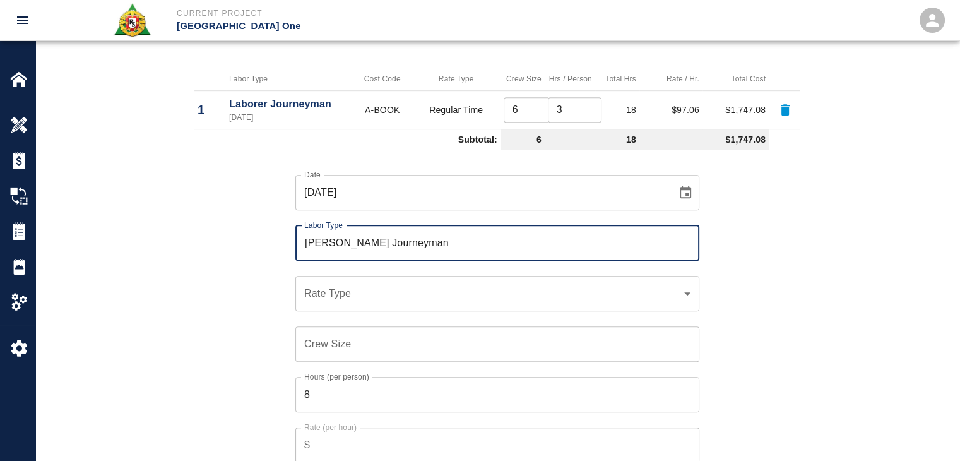
type input "[PERSON_NAME] Journeyman"
click at [350, 300] on div "​ Rate Type" at bounding box center [497, 293] width 404 height 35
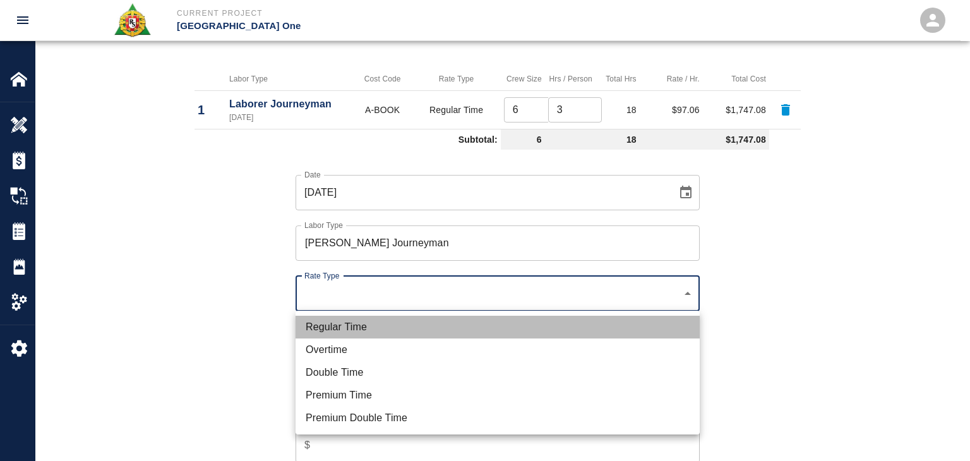
click at [326, 319] on li "Regular Time" at bounding box center [497, 327] width 404 height 23
type input "rate_rt"
type input "112.04"
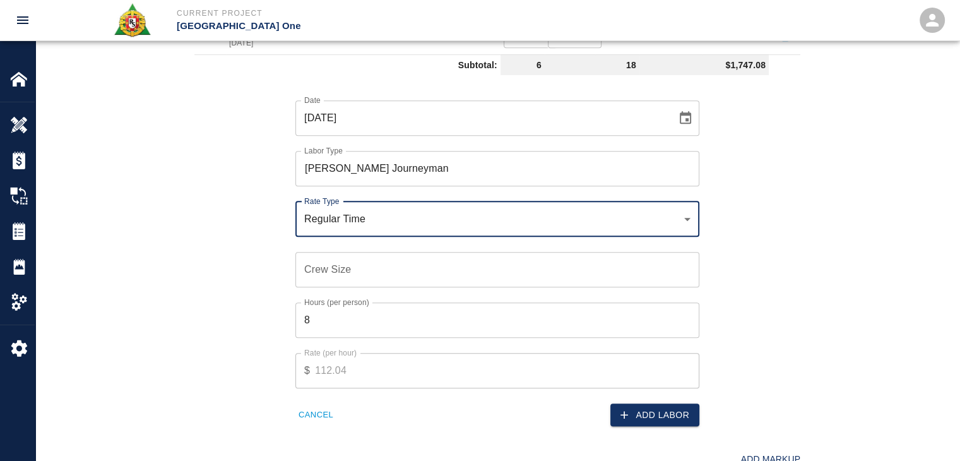
scroll to position [821, 0]
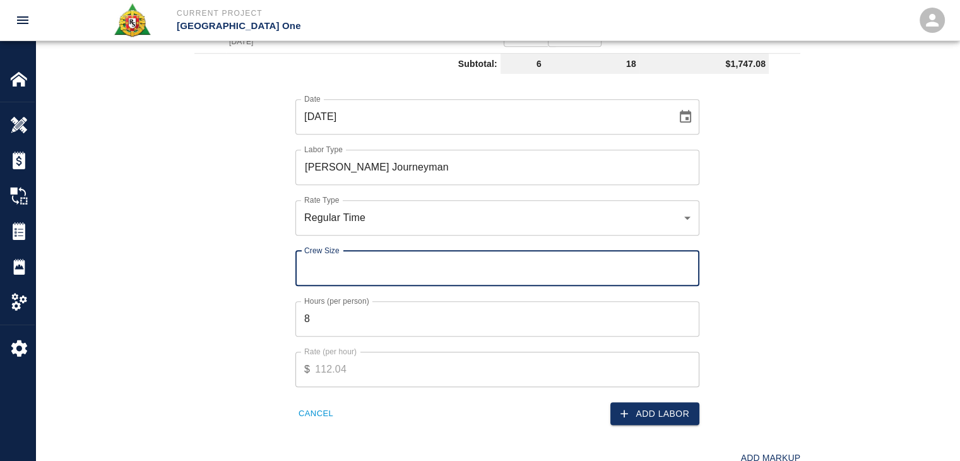
click at [324, 268] on input "Crew Size" at bounding box center [497, 268] width 404 height 35
type input "2"
click at [338, 323] on input "8" at bounding box center [497, 318] width 404 height 35
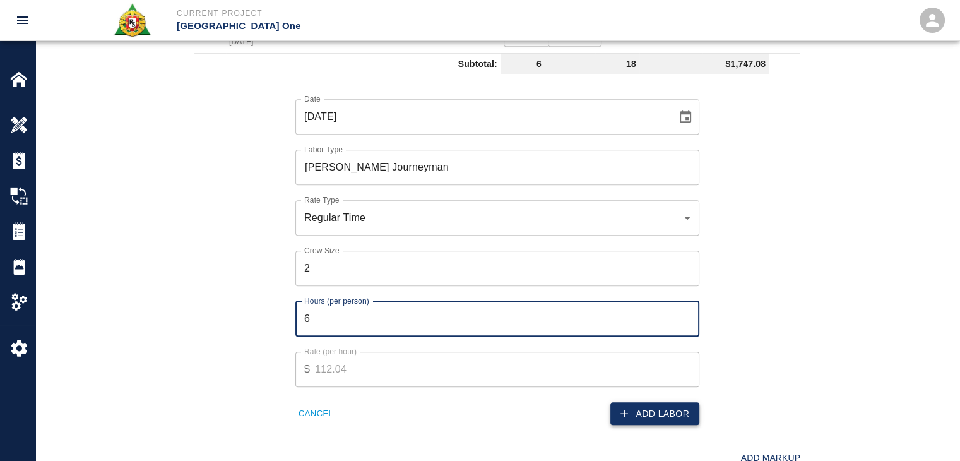
type input "6"
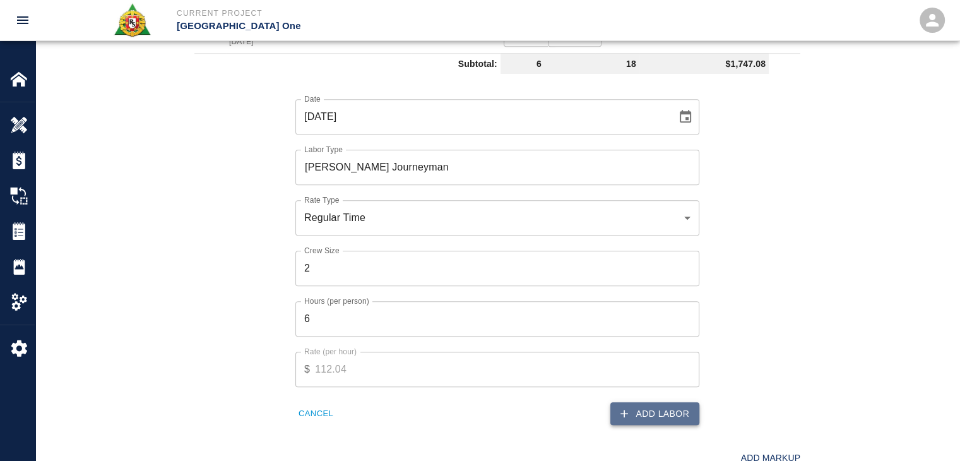
click at [644, 416] on button "Add Labor" at bounding box center [654, 413] width 89 height 23
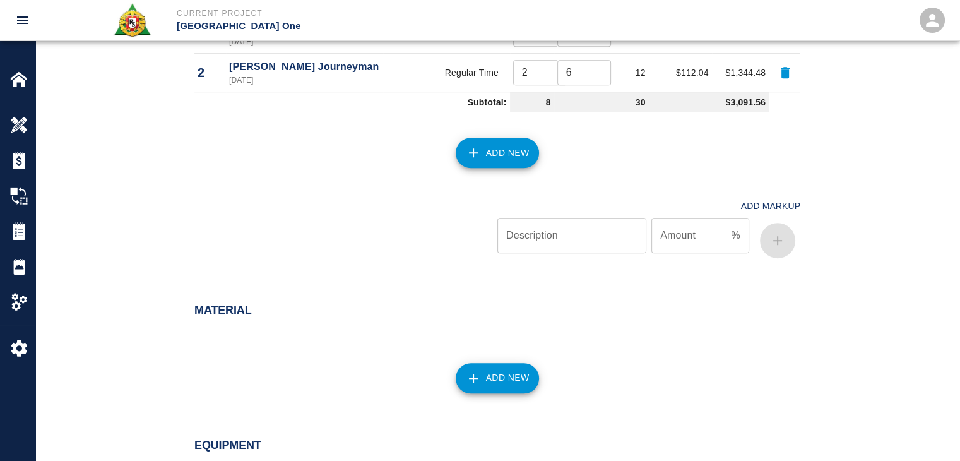
click at [473, 163] on button "Add New" at bounding box center [498, 153] width 84 height 30
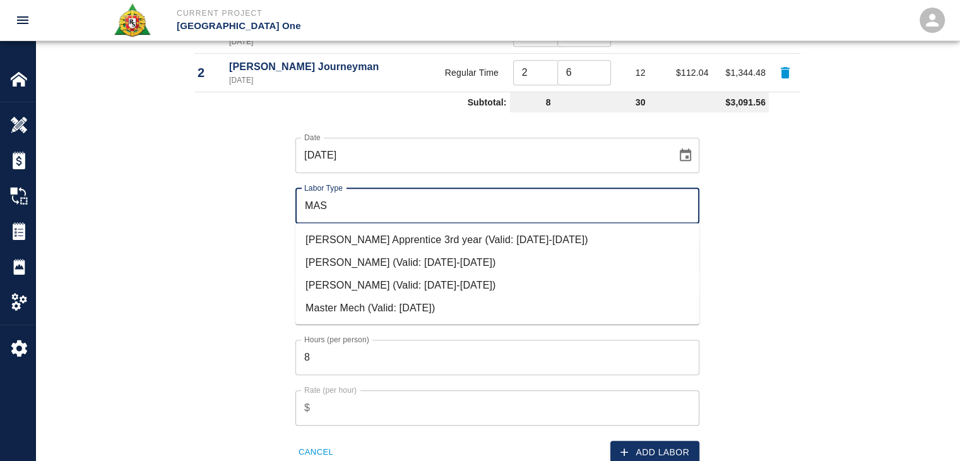
click at [428, 268] on li "[PERSON_NAME] (Valid: [DATE]-[DATE])" at bounding box center [497, 262] width 404 height 23
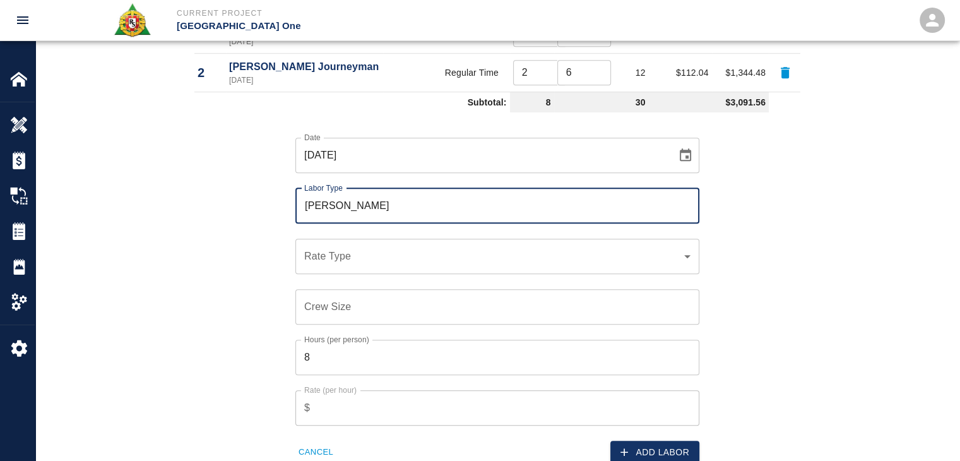
type input "[PERSON_NAME]"
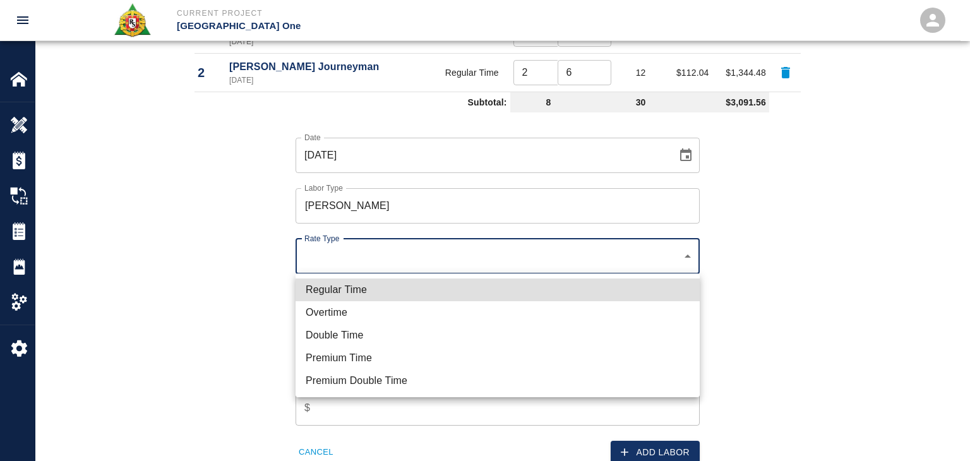
click at [382, 288] on li "Regular Time" at bounding box center [497, 289] width 404 height 23
type input "rate_rt"
type input "114.53"
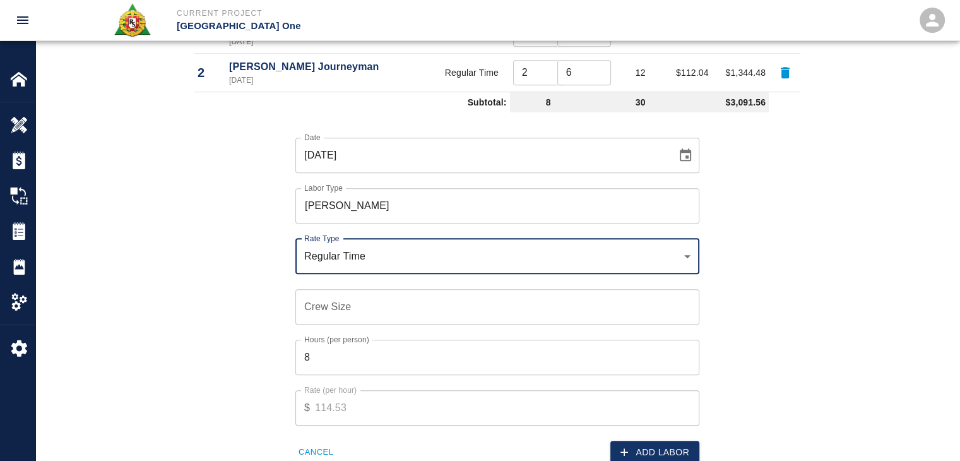
scroll to position [905, 0]
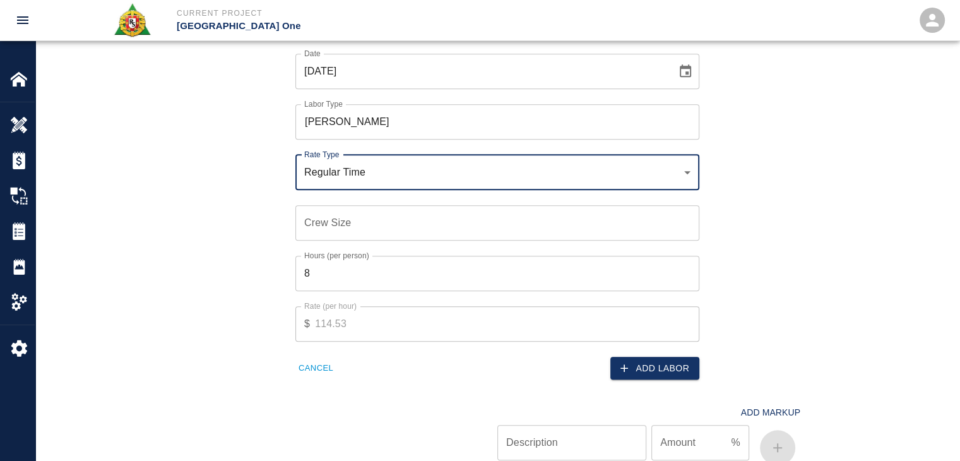
click at [336, 222] on input "Crew Size" at bounding box center [497, 222] width 404 height 35
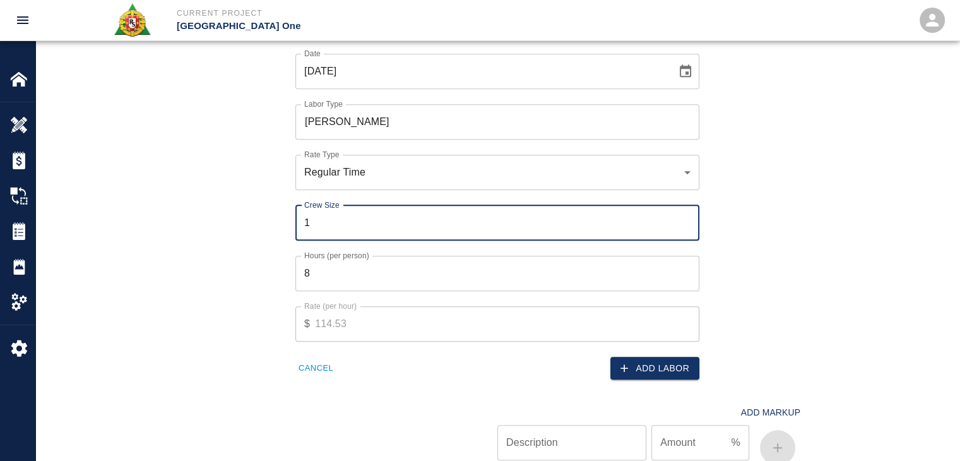
type input "1"
click at [376, 285] on input "8" at bounding box center [497, 273] width 404 height 35
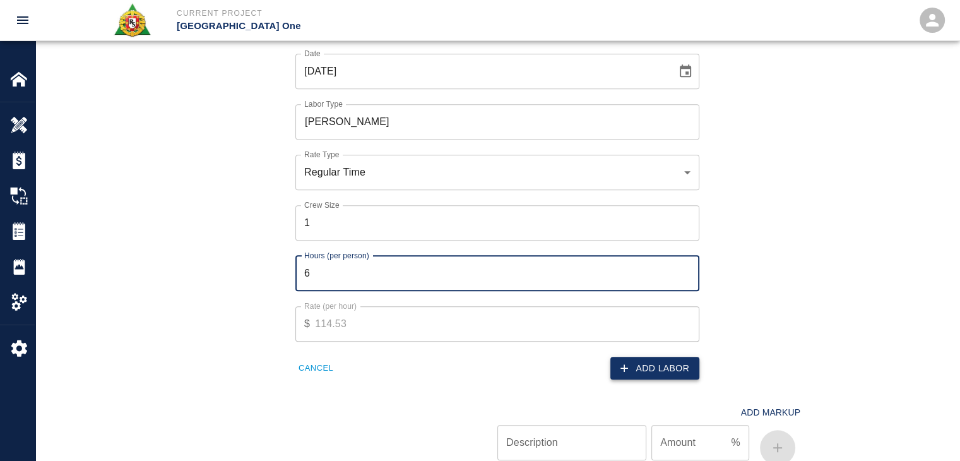
type input "6"
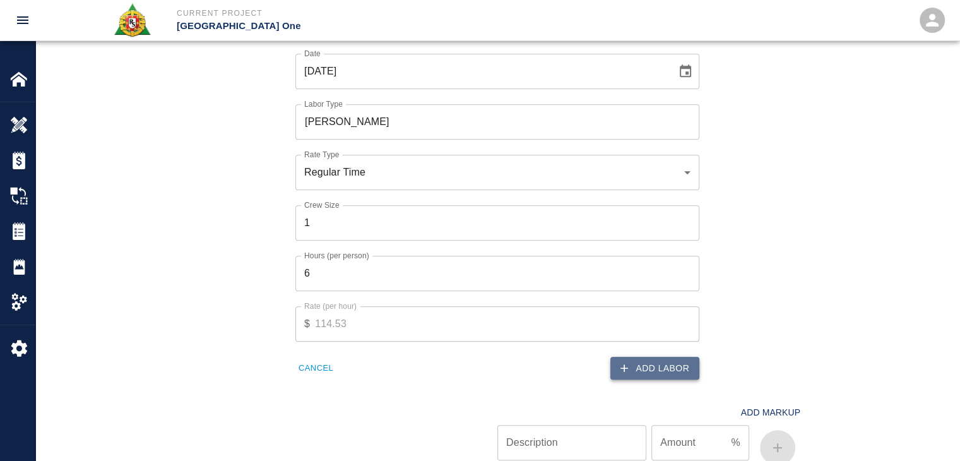
click at [655, 369] on button "Add Labor" at bounding box center [654, 368] width 89 height 23
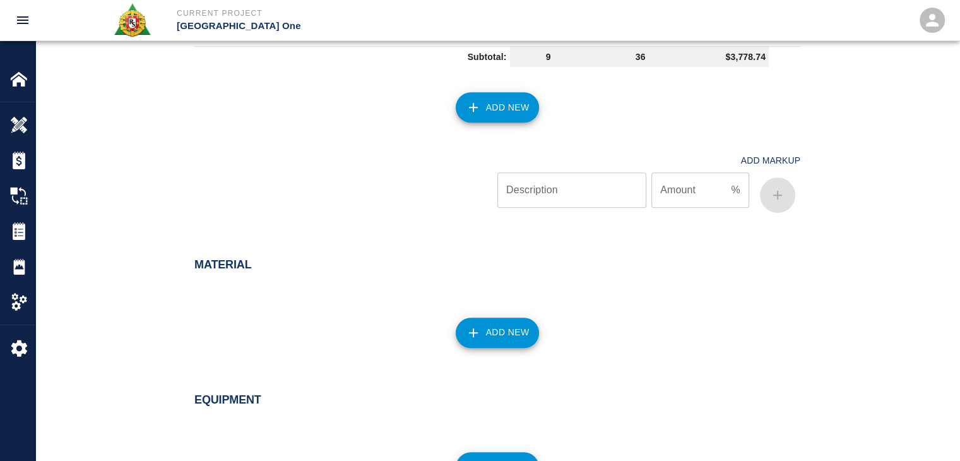
scroll to position [1230, 0]
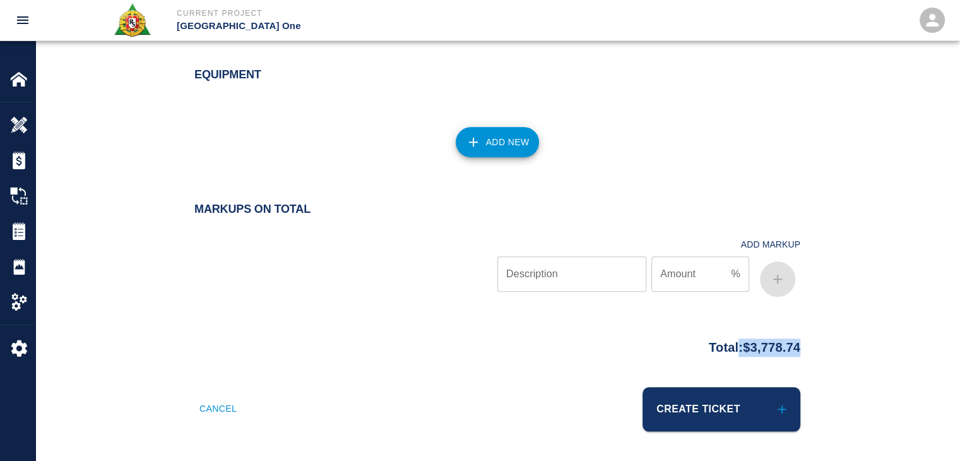
drag, startPoint x: 783, startPoint y: 342, endPoint x: 724, endPoint y: 349, distance: 59.7
click at [724, 349] on div "Total: $3,778.74" at bounding box center [497, 359] width 924 height 55
click at [579, 219] on div "Markups on Total Add Markup Description Description Amount % Amount" at bounding box center [497, 252] width 606 height 99
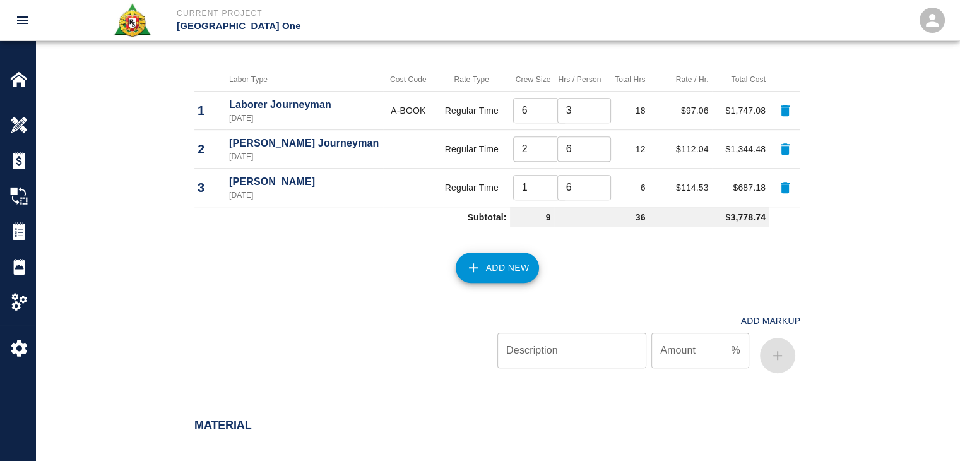
scroll to position [744, 0]
click at [484, 262] on button "Add New" at bounding box center [498, 269] width 84 height 30
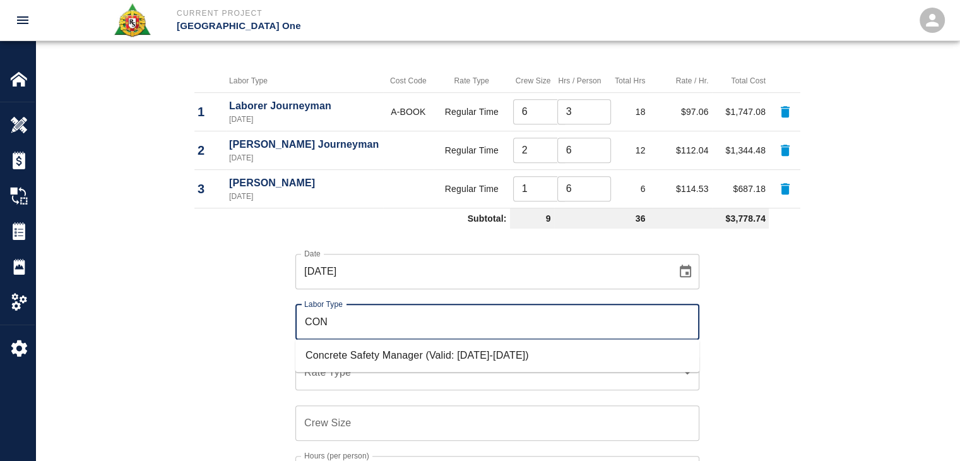
click at [386, 350] on li "Concrete Safety Manager (Valid: [DATE]-[DATE])" at bounding box center [497, 355] width 404 height 23
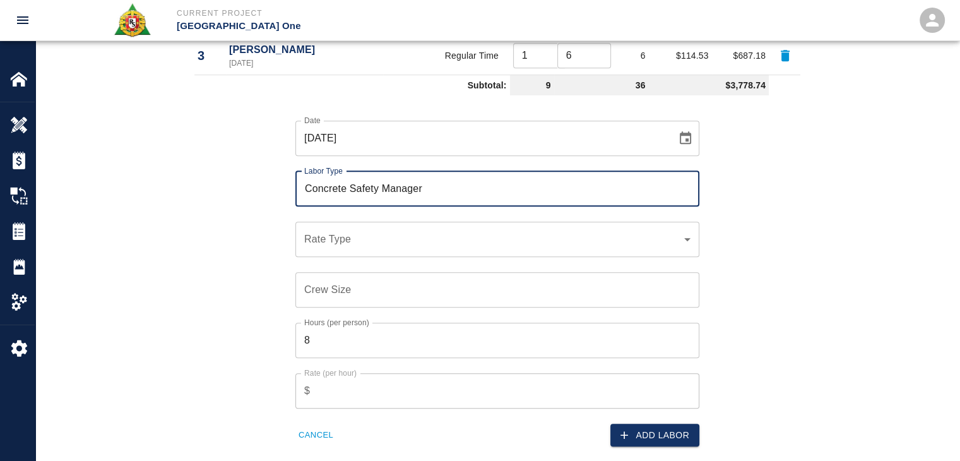
scroll to position [877, 0]
type input "Concrete Safety Manager"
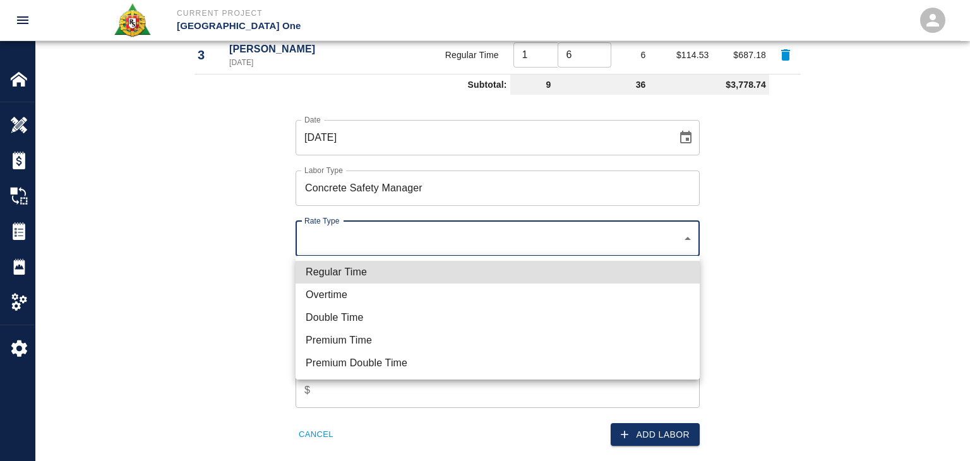
click at [368, 278] on li "Regular Time" at bounding box center [497, 272] width 404 height 23
type input "rate_rt"
type input "100.05"
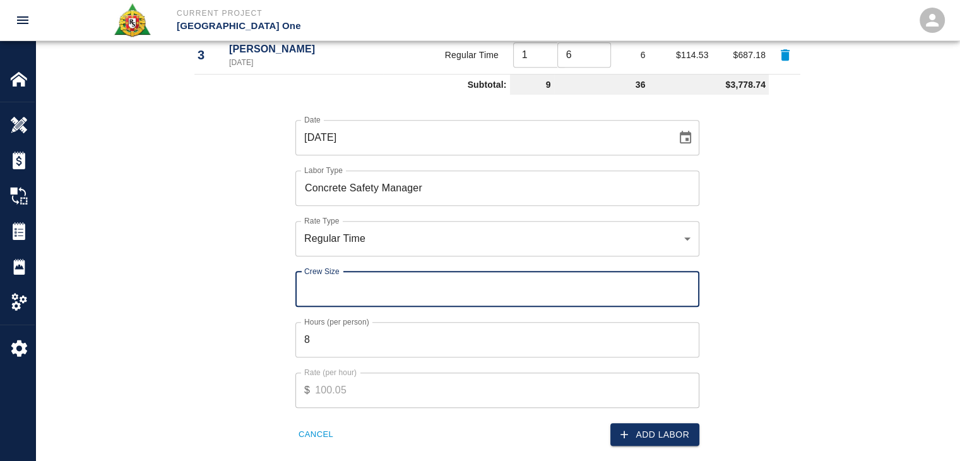
click at [368, 288] on input "Crew Size" at bounding box center [497, 288] width 404 height 35
type input "1"
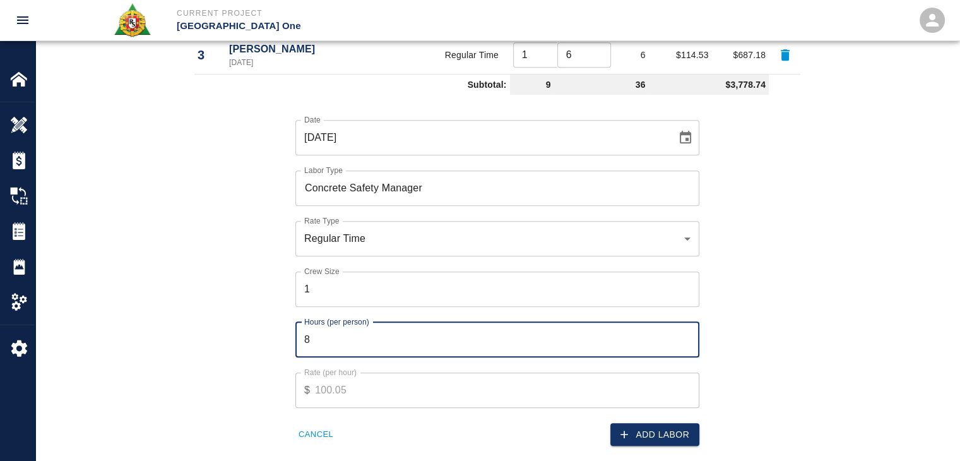
click at [328, 338] on input "8" at bounding box center [497, 339] width 404 height 35
type input "2"
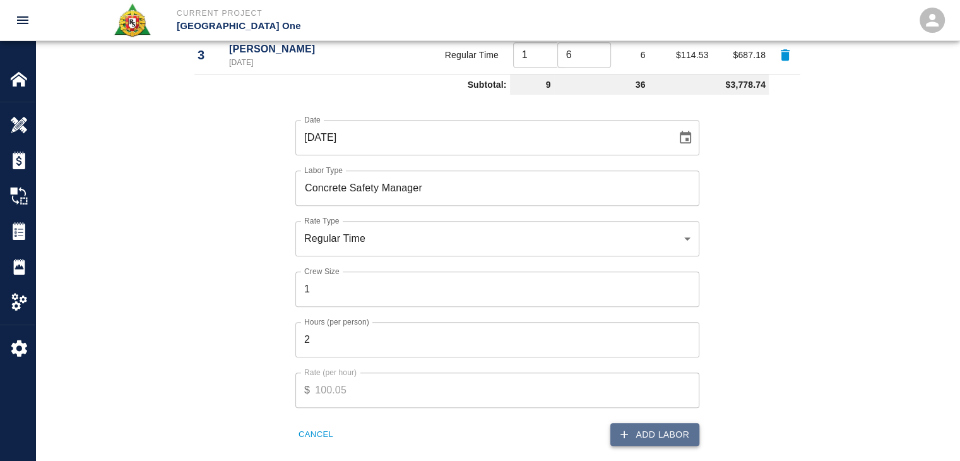
click at [665, 431] on button "Add Labor" at bounding box center [654, 434] width 89 height 23
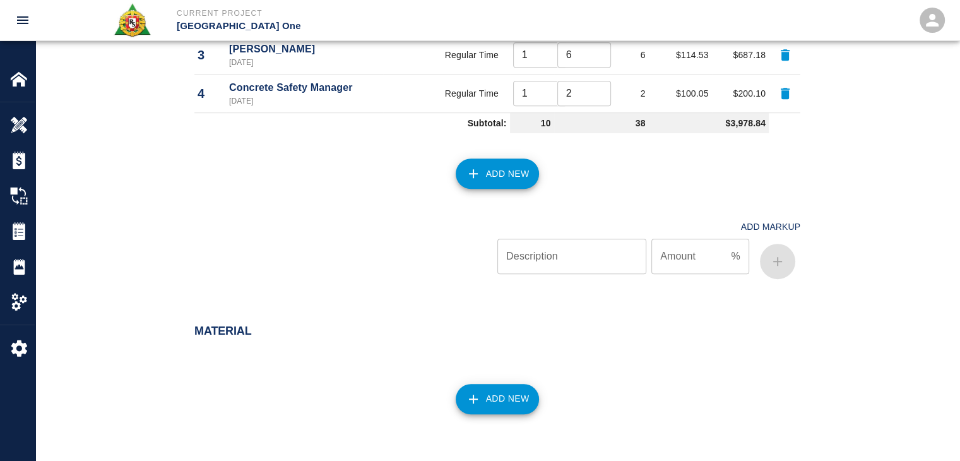
scroll to position [1269, 0]
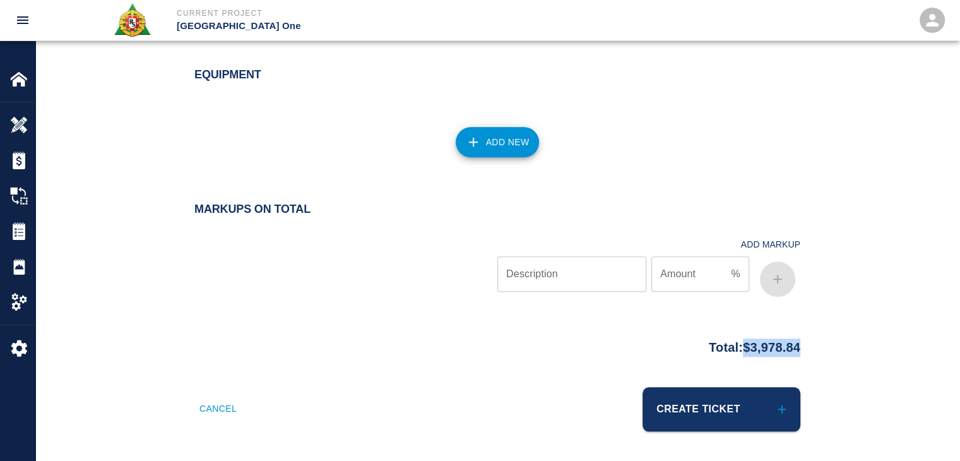
drag, startPoint x: 816, startPoint y: 355, endPoint x: 732, endPoint y: 353, distance: 84.0
click at [732, 353] on div "Total: $3,978.84" at bounding box center [497, 359] width 924 height 55
copy p "$3,978.84"
click at [384, 255] on div at bounding box center [345, 264] width 303 height 75
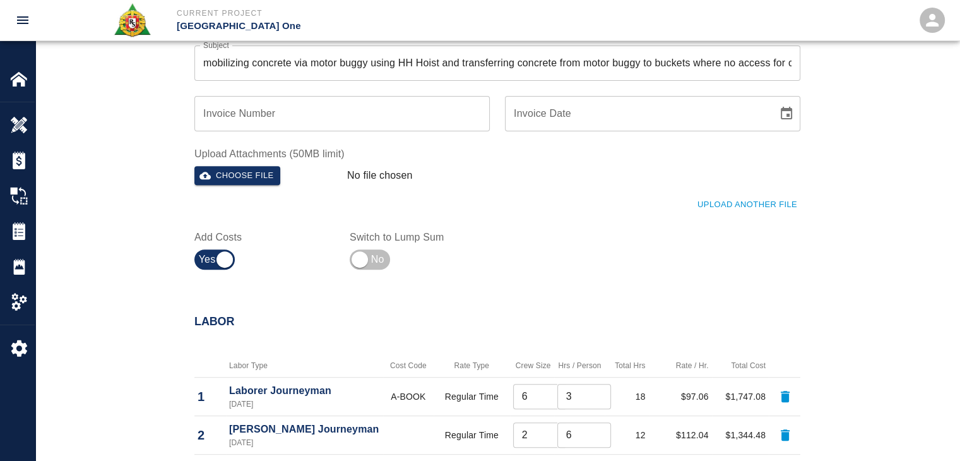
scroll to position [454, 0]
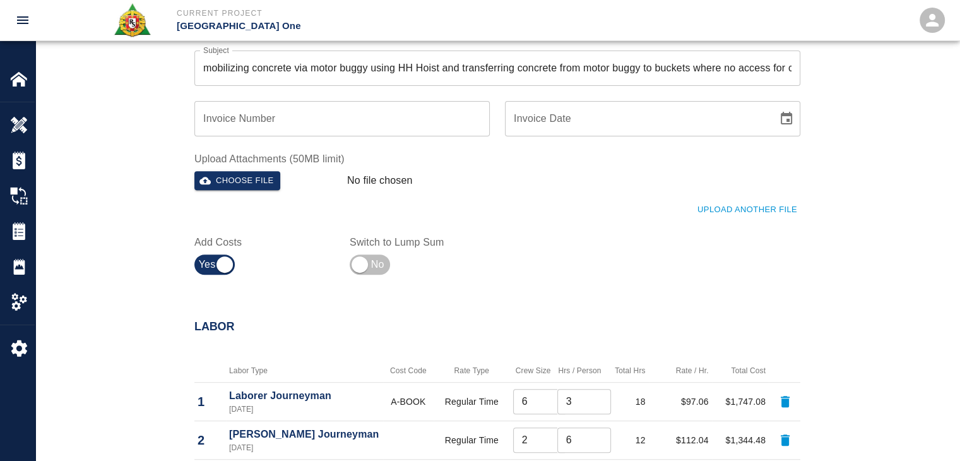
click at [718, 215] on button "Upload Another File" at bounding box center [747, 210] width 106 height 20
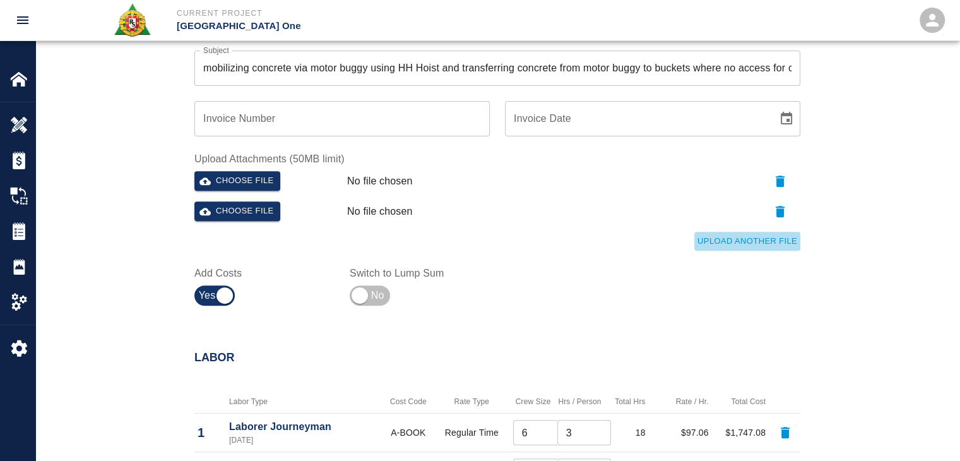
click at [731, 235] on button "Upload Another File" at bounding box center [747, 242] width 106 height 20
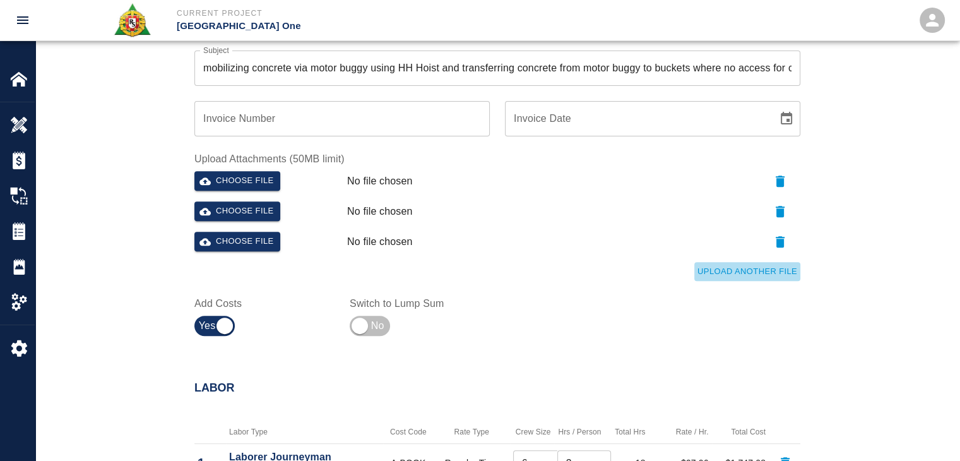
click at [737, 268] on button "Upload Another File" at bounding box center [747, 272] width 106 height 20
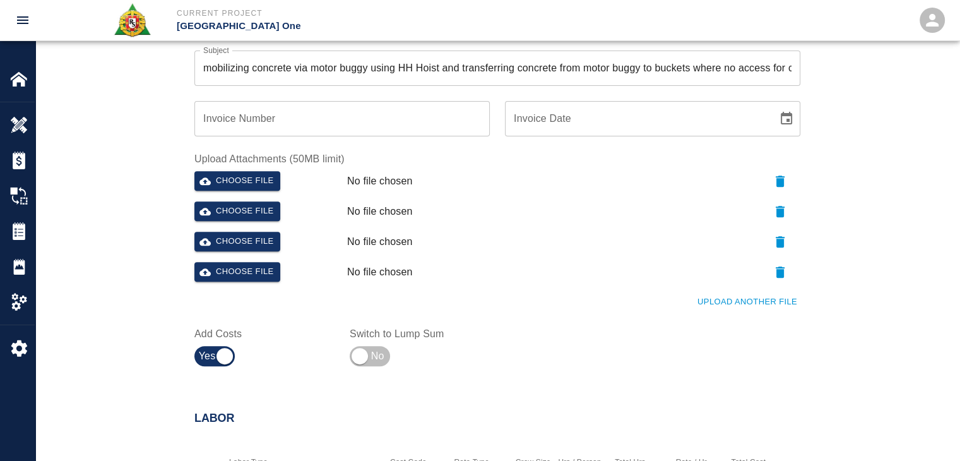
click at [770, 316] on div "Ticket Number 1430 Ticket Number PCO Number 0624 PCO Number Start Date [DATE] S…" at bounding box center [489, 23] width 621 height 698
click at [738, 300] on button "Upload Another File" at bounding box center [747, 302] width 106 height 20
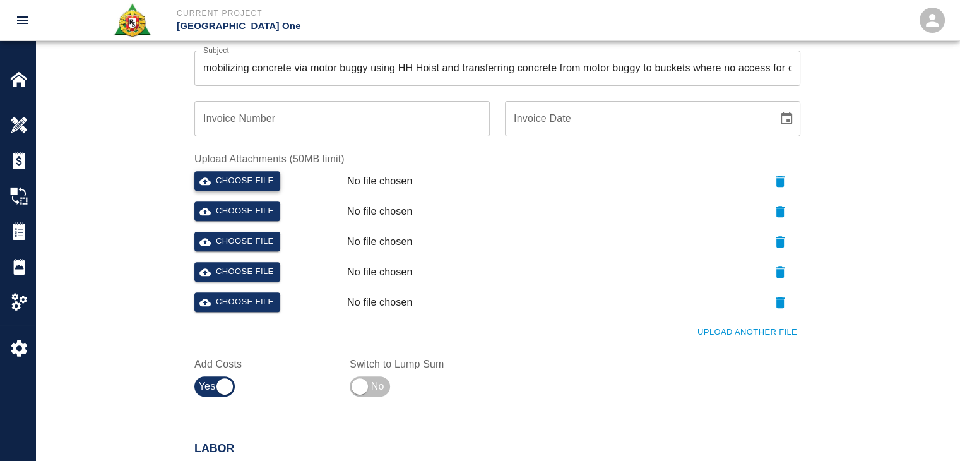
click at [259, 179] on button "Choose file" at bounding box center [237, 181] width 86 height 20
click at [252, 208] on button "Choose file" at bounding box center [237, 211] width 86 height 20
click at [244, 239] on button "Choose file" at bounding box center [237, 242] width 86 height 20
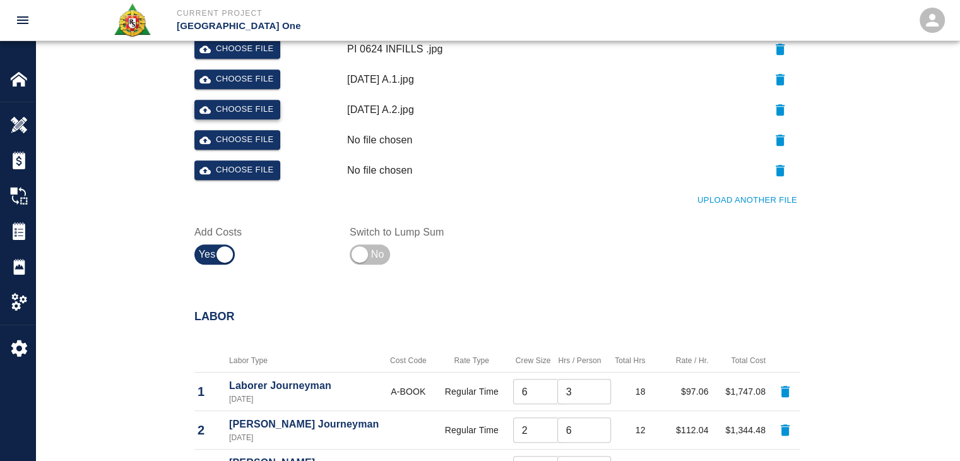
scroll to position [596, 0]
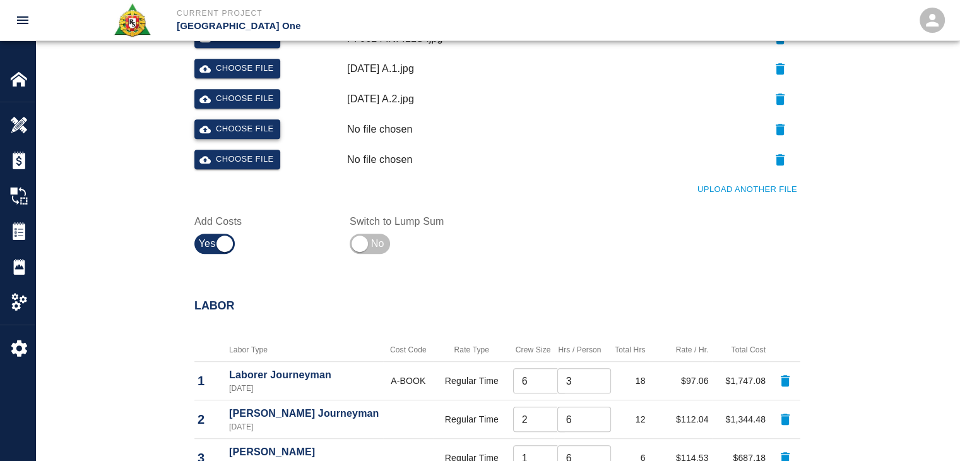
click at [242, 125] on button "Choose file" at bounding box center [237, 129] width 86 height 20
click at [713, 193] on button "Upload Another File" at bounding box center [747, 190] width 106 height 20
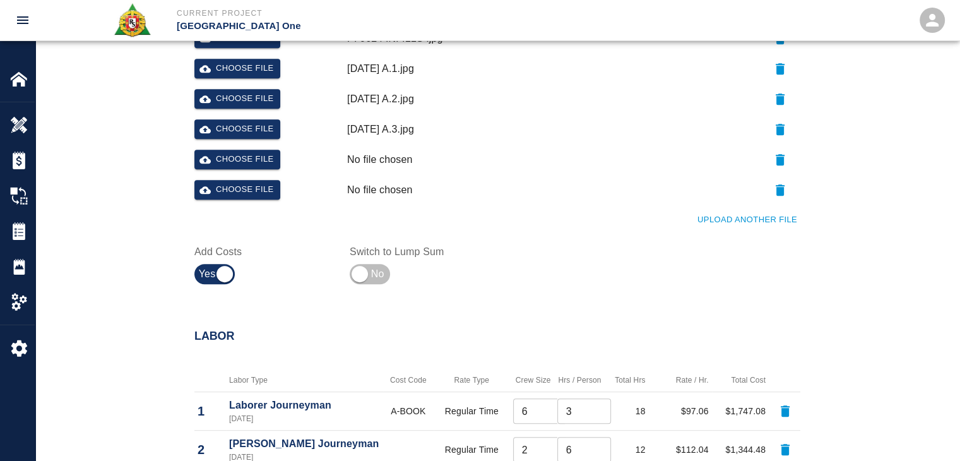
click at [710, 214] on button "Upload Another File" at bounding box center [747, 220] width 106 height 20
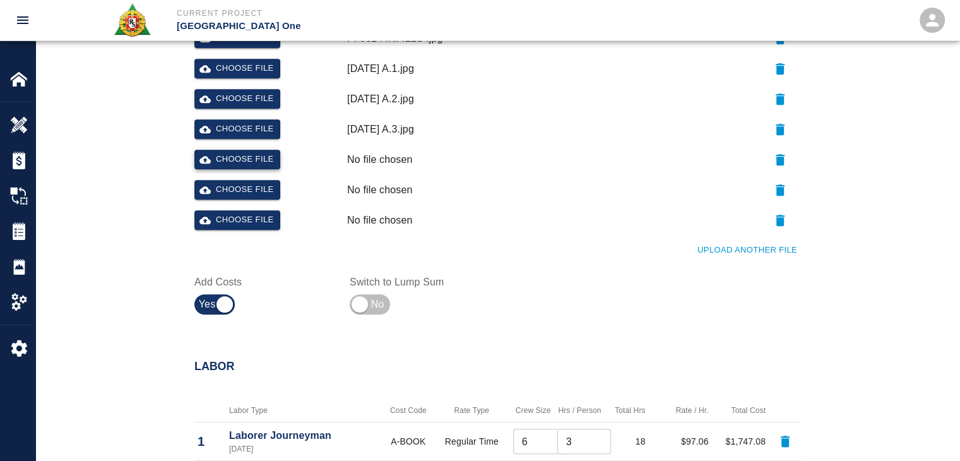
click at [202, 157] on icon "button" at bounding box center [204, 160] width 11 height 8
click at [217, 196] on button "Choose file" at bounding box center [237, 190] width 86 height 20
click at [235, 217] on button "Choose file" at bounding box center [237, 220] width 86 height 20
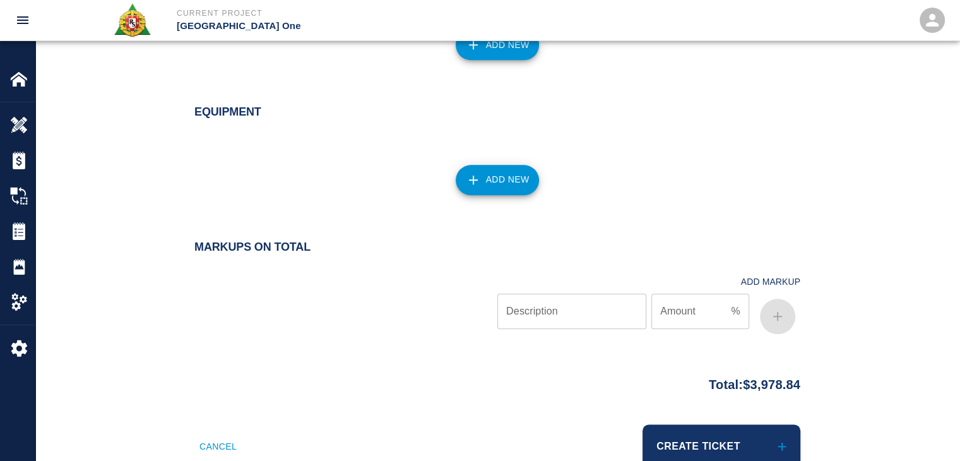
scroll to position [1451, 0]
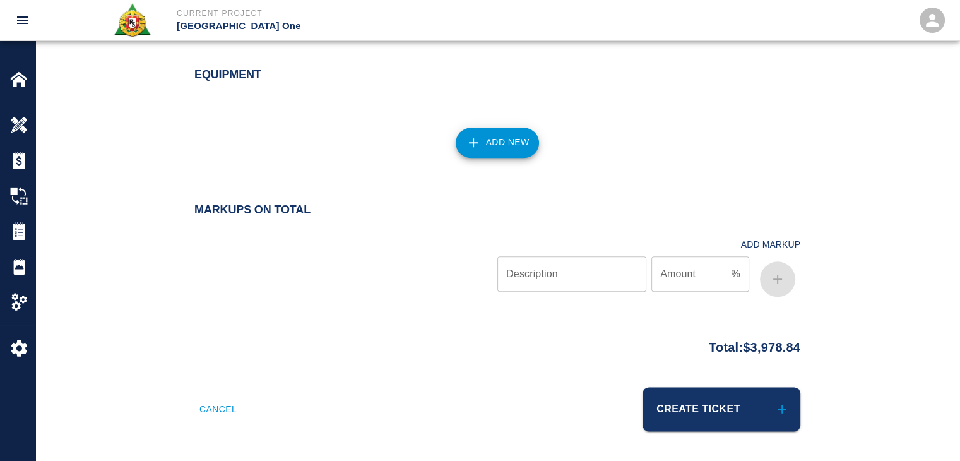
click at [677, 409] on button "Create Ticket" at bounding box center [722, 409] width 158 height 44
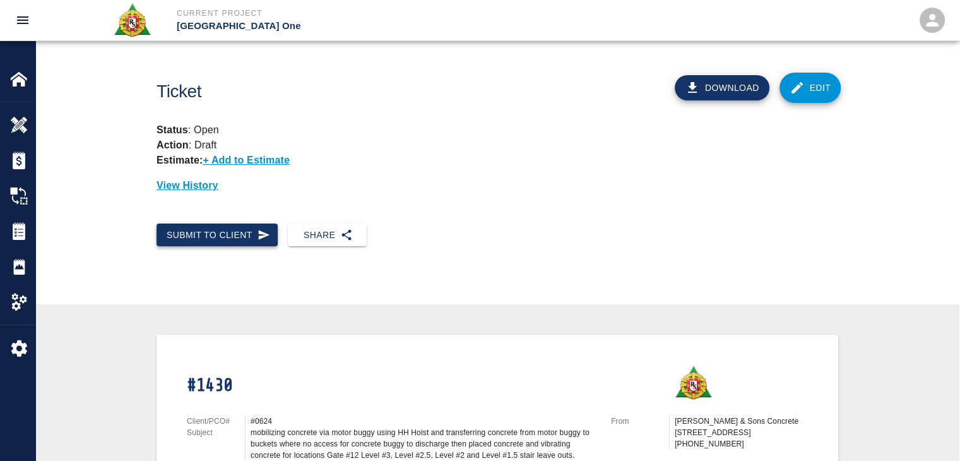
click at [242, 242] on button "Submit to Client" at bounding box center [217, 234] width 121 height 23
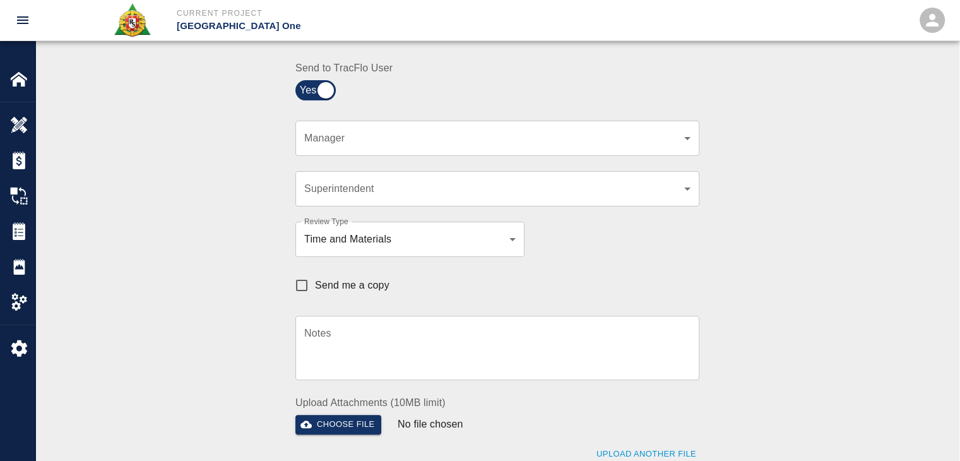
scroll to position [302, 0]
click at [367, 150] on div "​ Manager" at bounding box center [497, 138] width 404 height 35
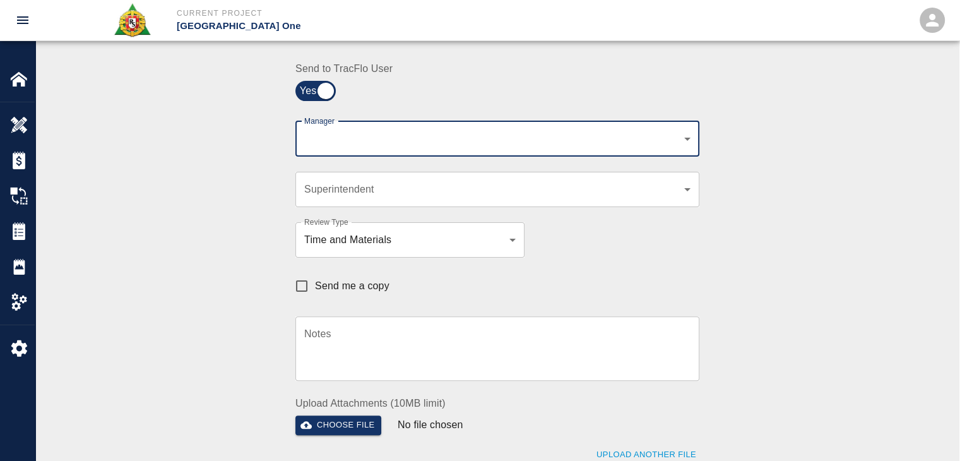
click at [358, 148] on div "​ Manager" at bounding box center [497, 138] width 404 height 35
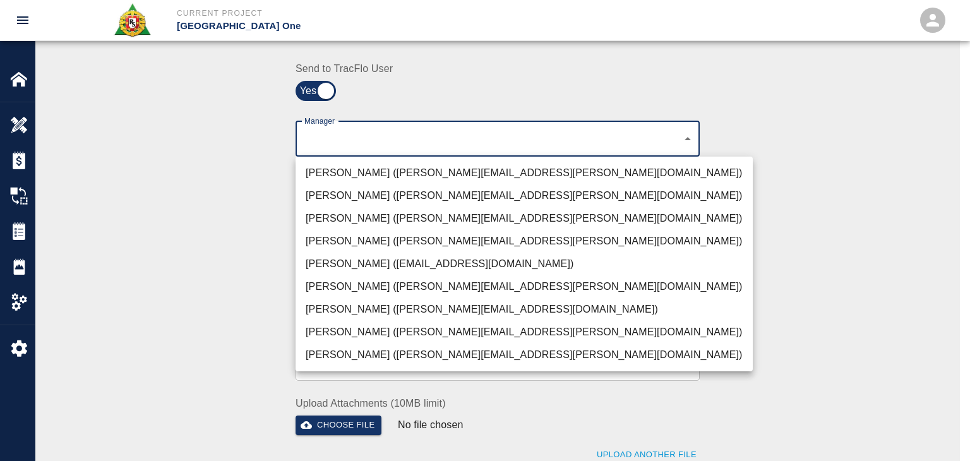
click at [371, 173] on li "[PERSON_NAME] ([PERSON_NAME][EMAIL_ADDRESS][PERSON_NAME][DOMAIN_NAME])" at bounding box center [523, 173] width 457 height 23
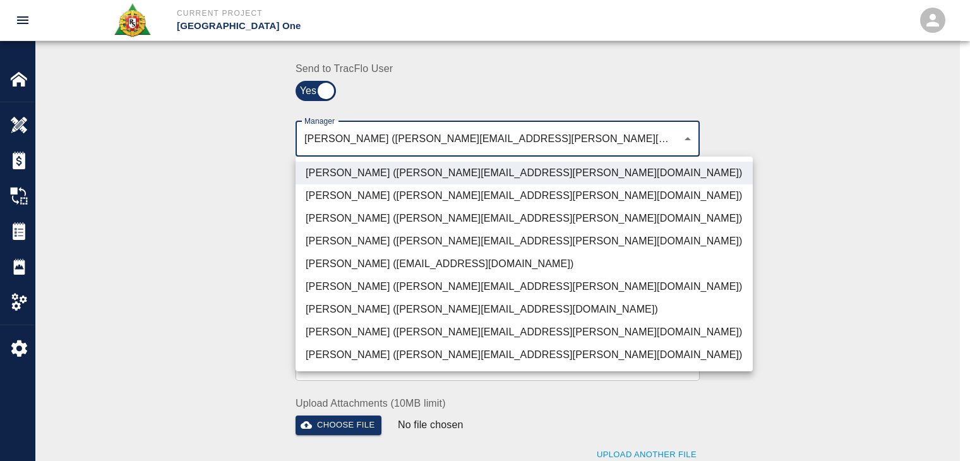
click at [347, 220] on li "[PERSON_NAME] ([PERSON_NAME][EMAIL_ADDRESS][PERSON_NAME][DOMAIN_NAME])" at bounding box center [523, 218] width 457 height 23
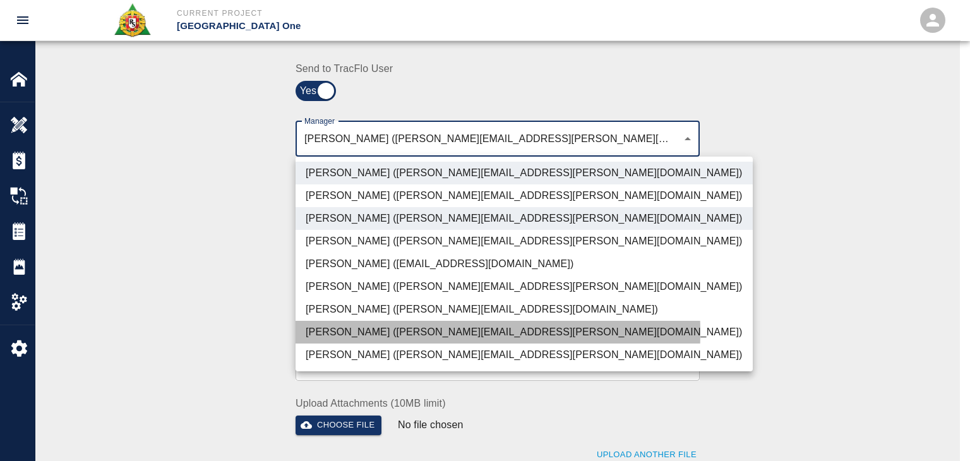
click at [343, 332] on li "[PERSON_NAME] ([PERSON_NAME][EMAIL_ADDRESS][PERSON_NAME][DOMAIN_NAME])" at bounding box center [523, 332] width 457 height 23
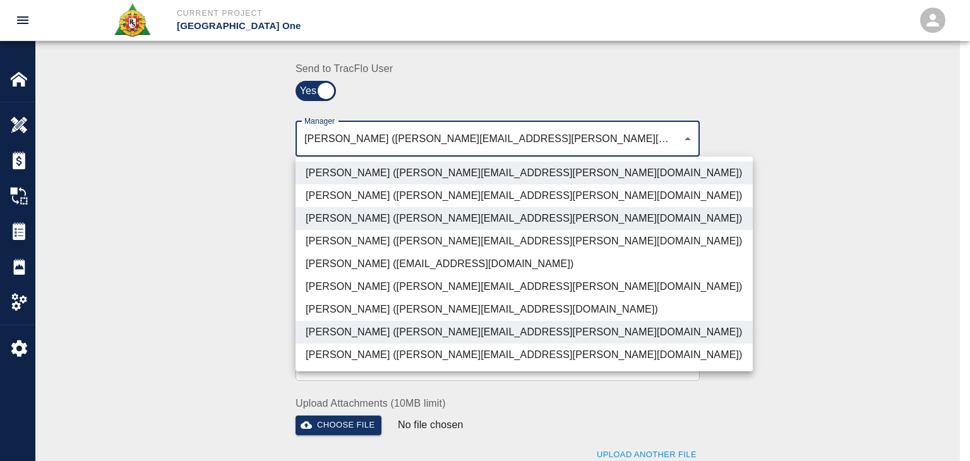
click at [357, 307] on li "[PERSON_NAME] ([PERSON_NAME][EMAIL_ADDRESS][DOMAIN_NAME])" at bounding box center [523, 309] width 457 height 23
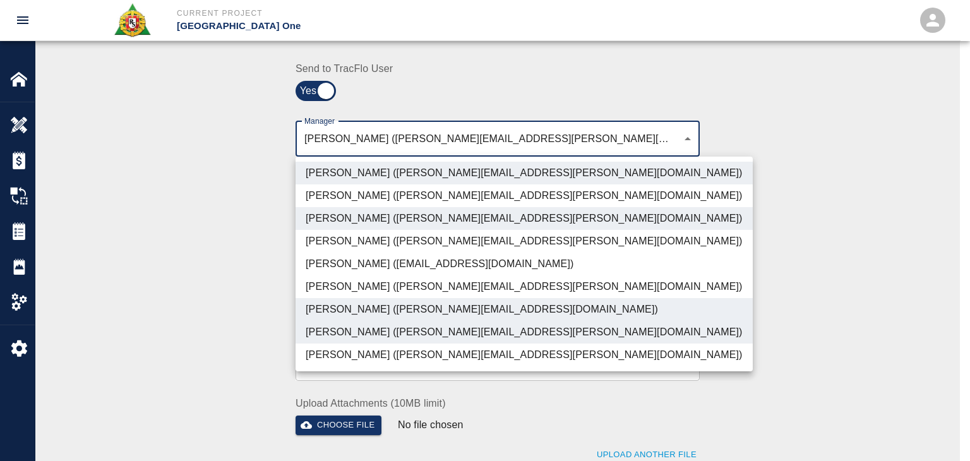
click at [389, 356] on li "[PERSON_NAME] ([PERSON_NAME][EMAIL_ADDRESS][PERSON_NAME][DOMAIN_NAME])" at bounding box center [523, 354] width 457 height 23
type input "ede96749-2565-4a65-a76c-ac2c5448e16e,69d78ca4-8a93-4c72-a988-7271956ccf0b,b38a7…"
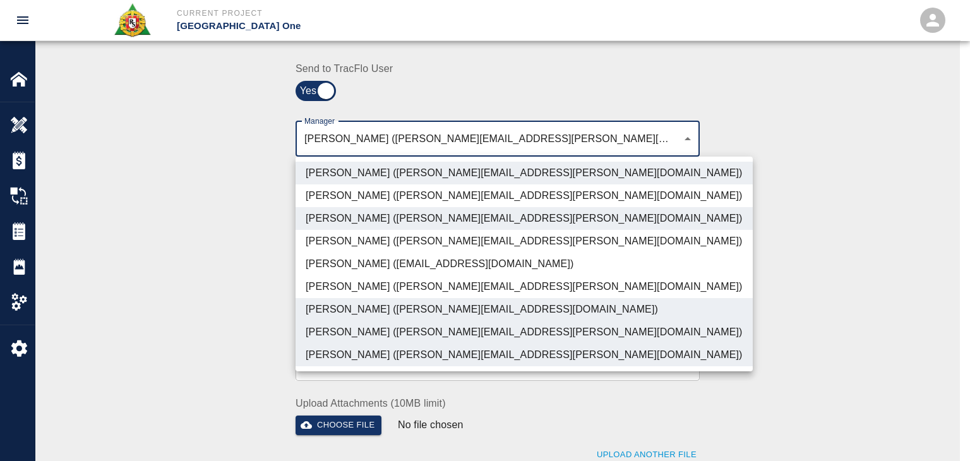
click at [235, 337] on div at bounding box center [485, 230] width 970 height 461
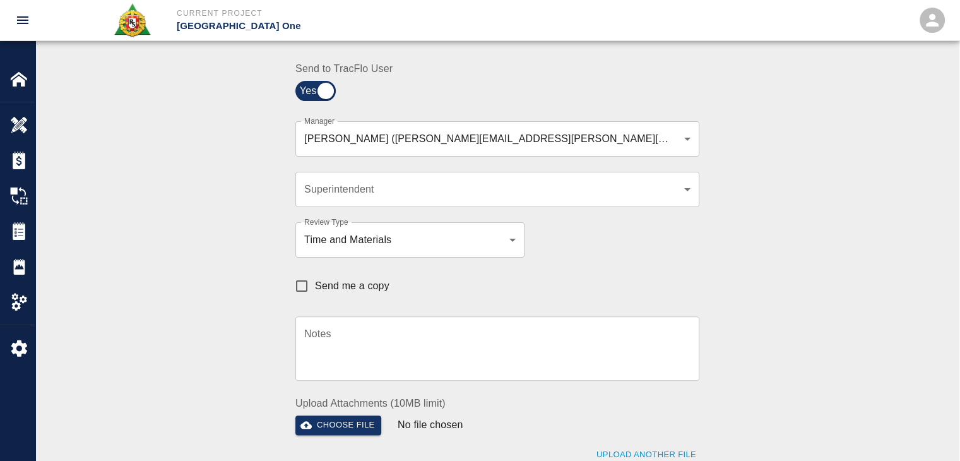
click at [337, 301] on div "Notes x Notes" at bounding box center [489, 341] width 419 height 80
click at [355, 291] on span "Send me a copy" at bounding box center [352, 285] width 74 height 15
click at [315, 291] on input "Send me a copy" at bounding box center [301, 286] width 27 height 27
checkbox input "true"
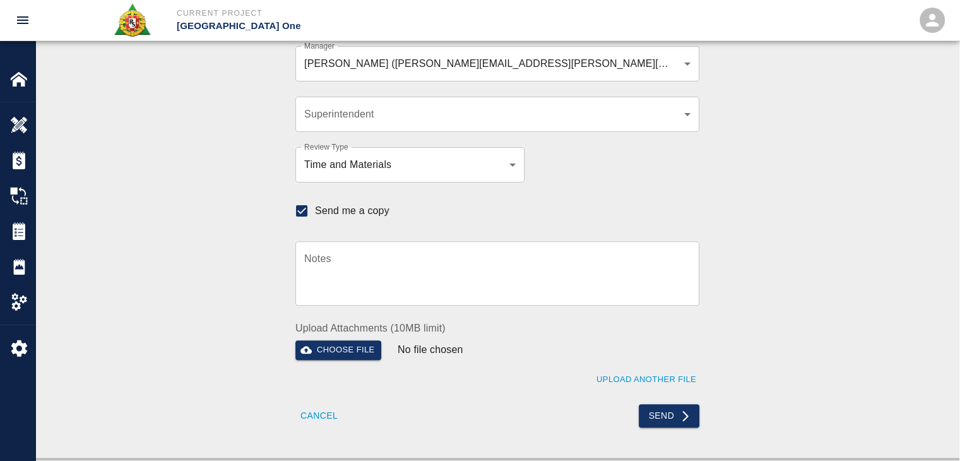
scroll to position [371, 0]
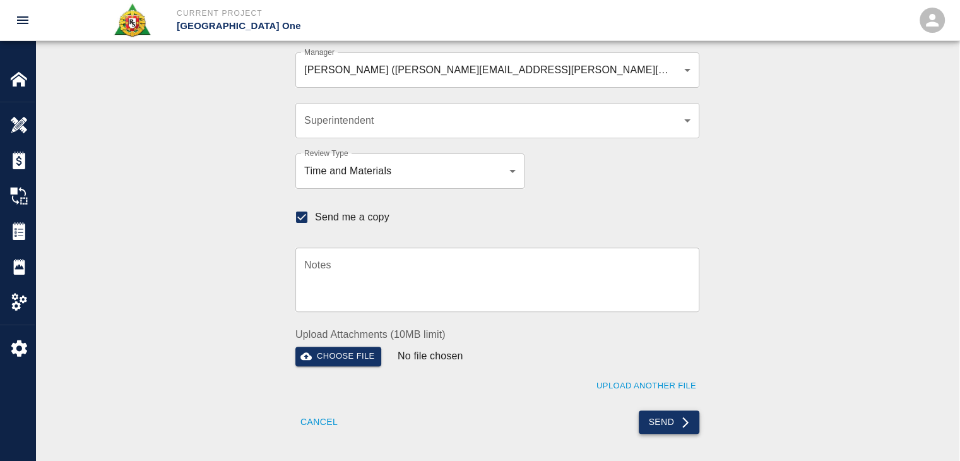
click at [650, 421] on button "Send" at bounding box center [669, 421] width 61 height 23
checkbox input "false"
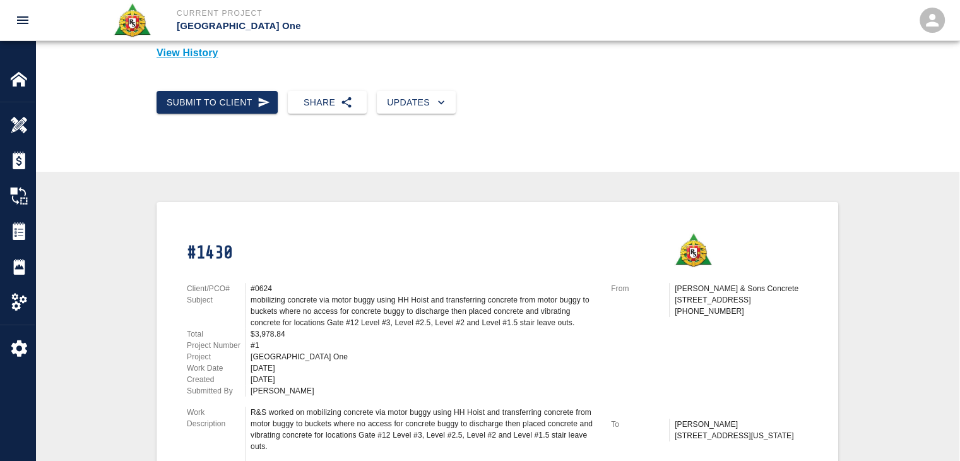
scroll to position [0, 0]
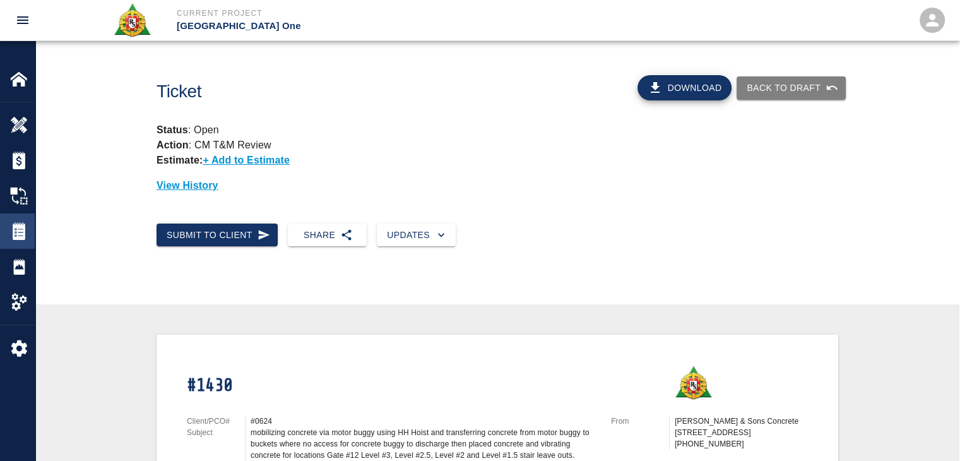
click at [25, 224] on img at bounding box center [19, 231] width 18 height 18
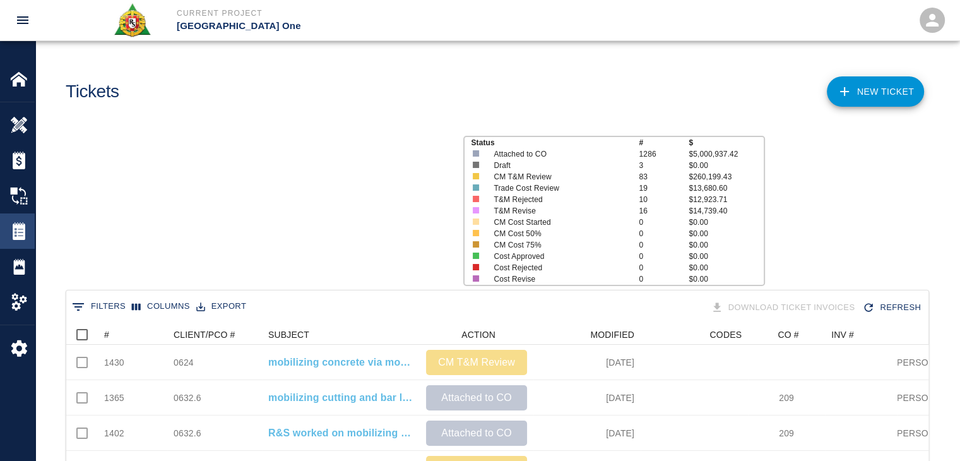
scroll to position [727, 853]
